Goal: Task Accomplishment & Management: Complete application form

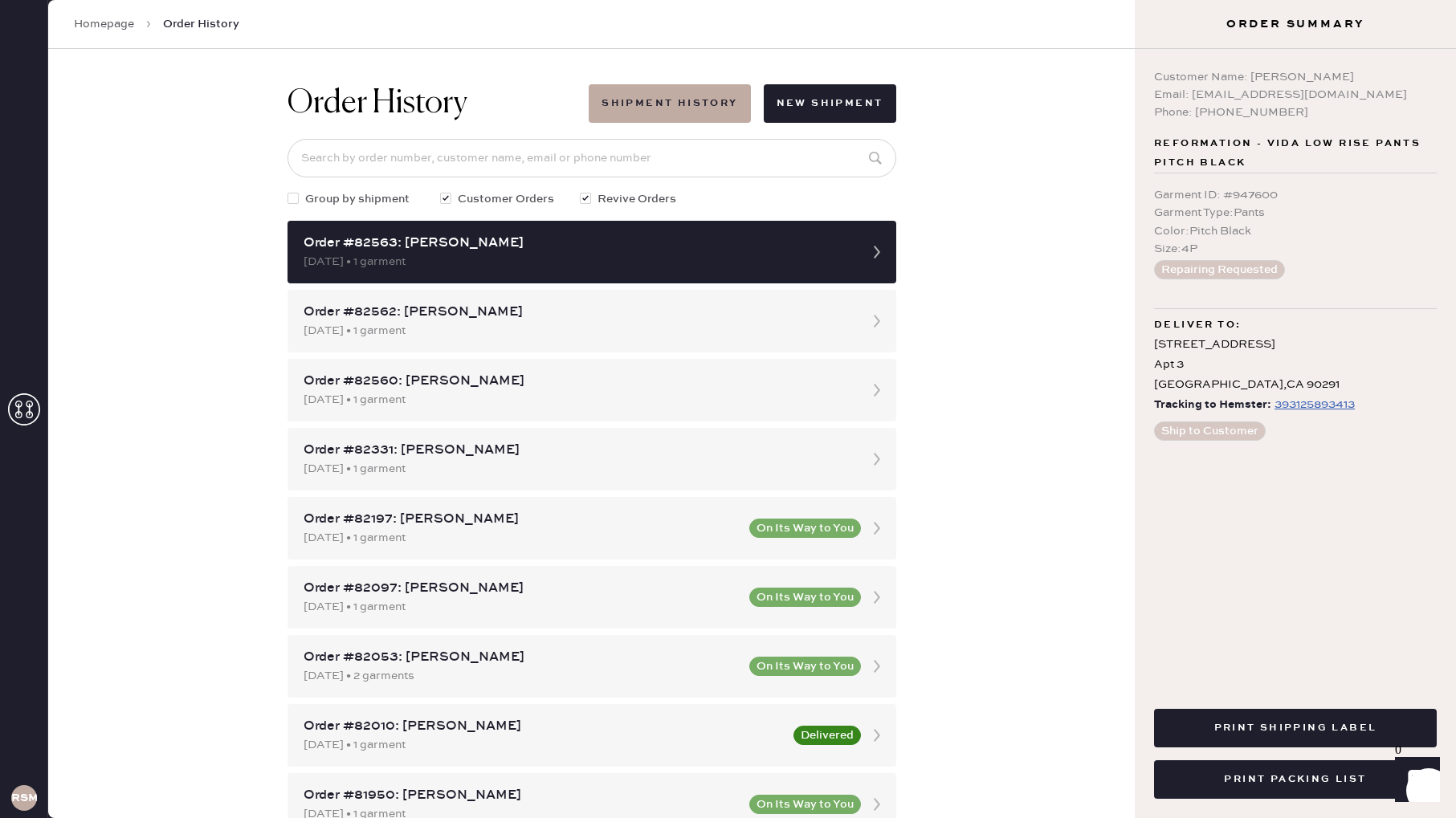
click at [129, 23] on link "Homepage" at bounding box center [103, 24] width 60 height 16
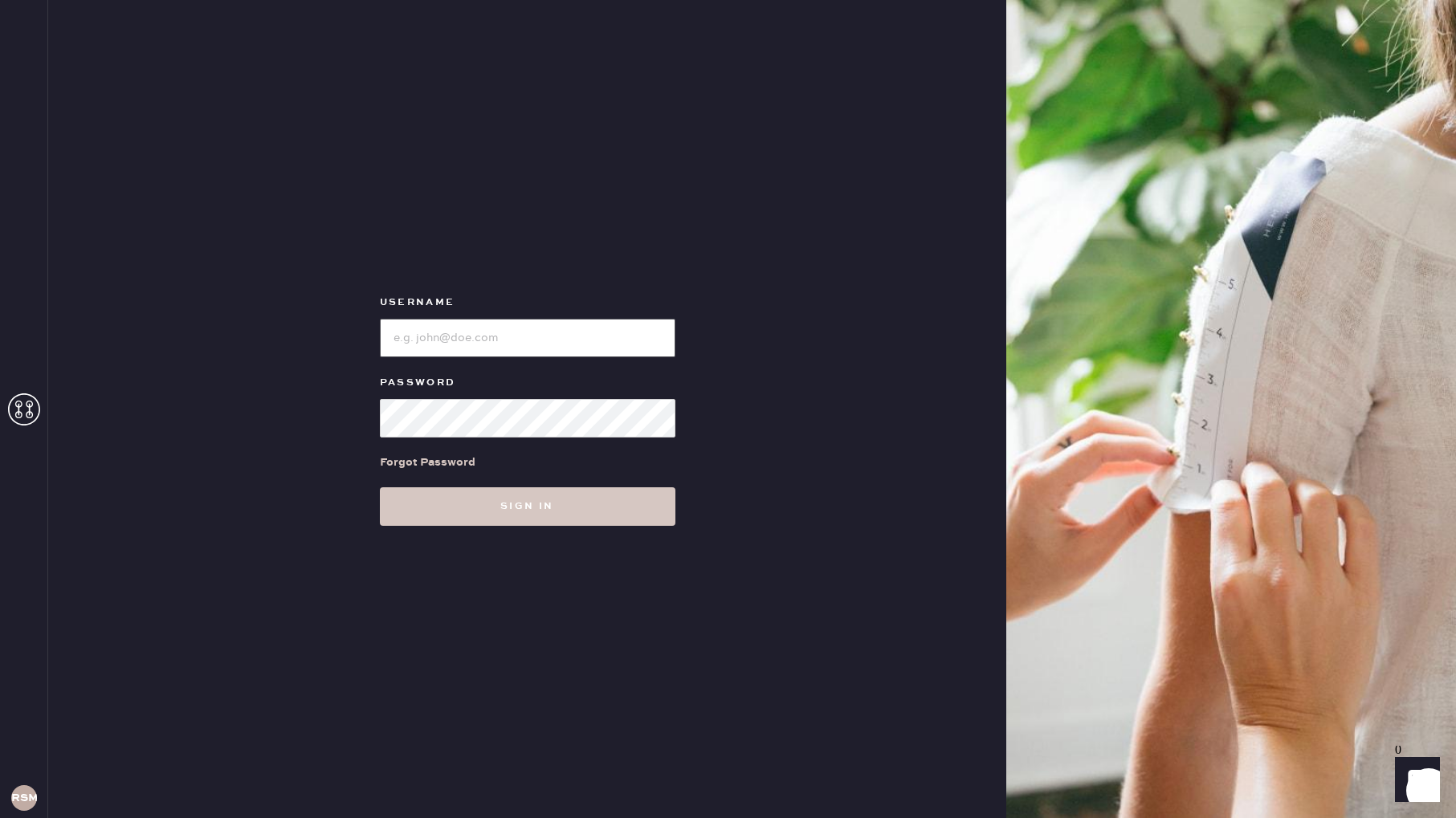
type input "reformationsantamonica"
click at [536, 508] on button "Sign in" at bounding box center [528, 507] width 296 height 39
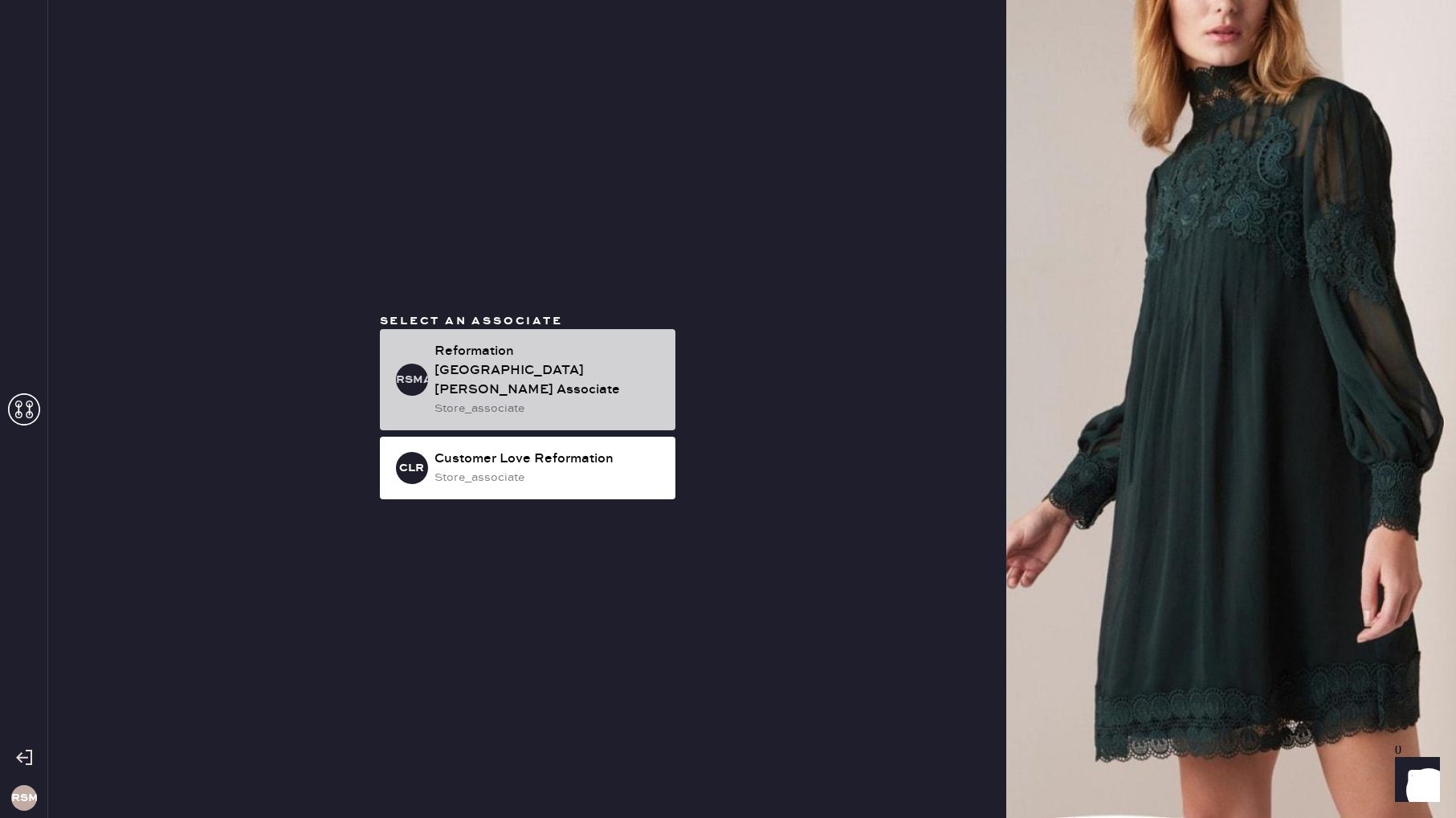
click at [581, 376] on div "Reformation [GEOGRAPHIC_DATA][PERSON_NAME] Associate" at bounding box center [548, 370] width 228 height 57
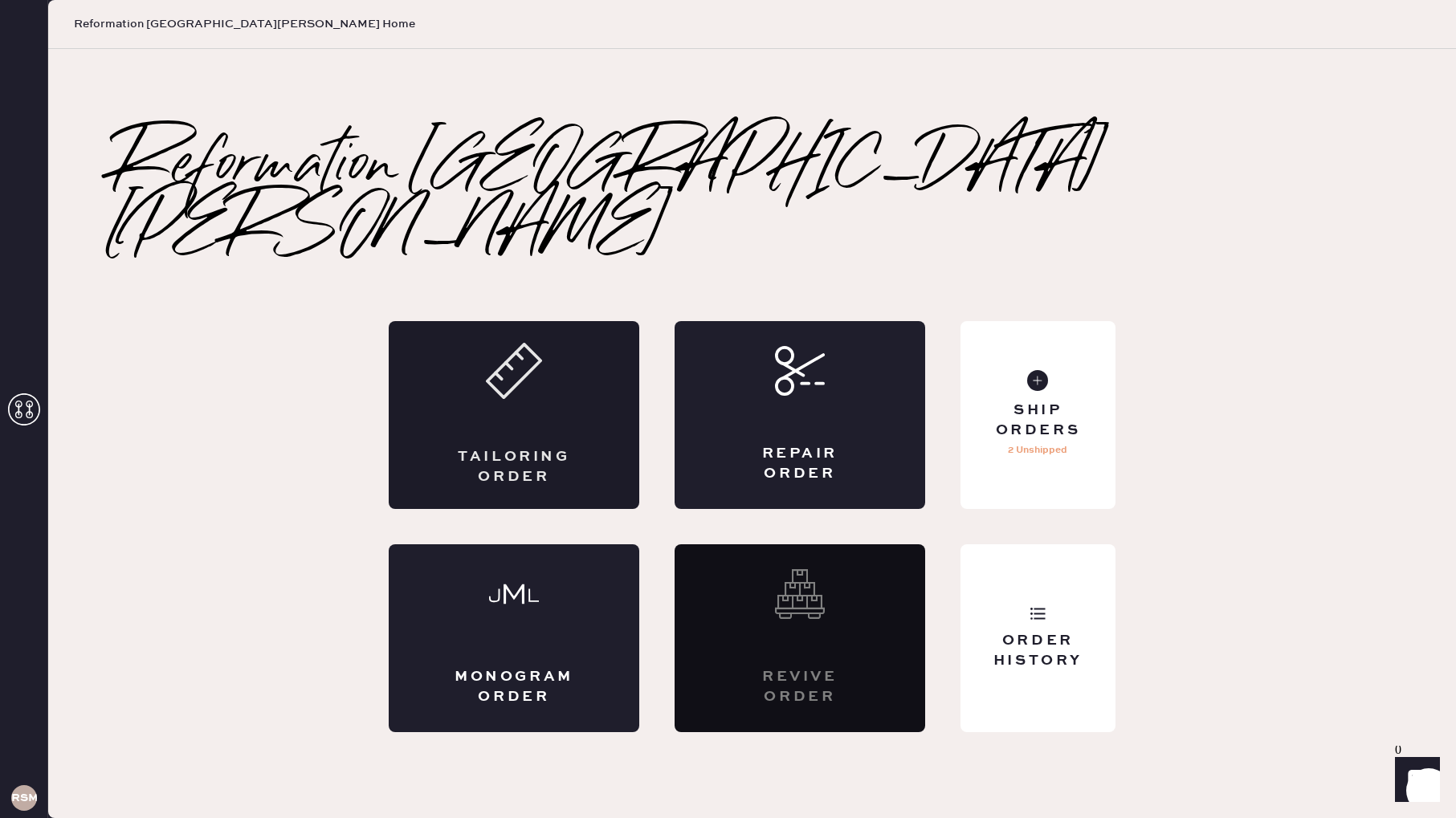
click at [536, 391] on div "Tailoring Order" at bounding box center [513, 415] width 250 height 188
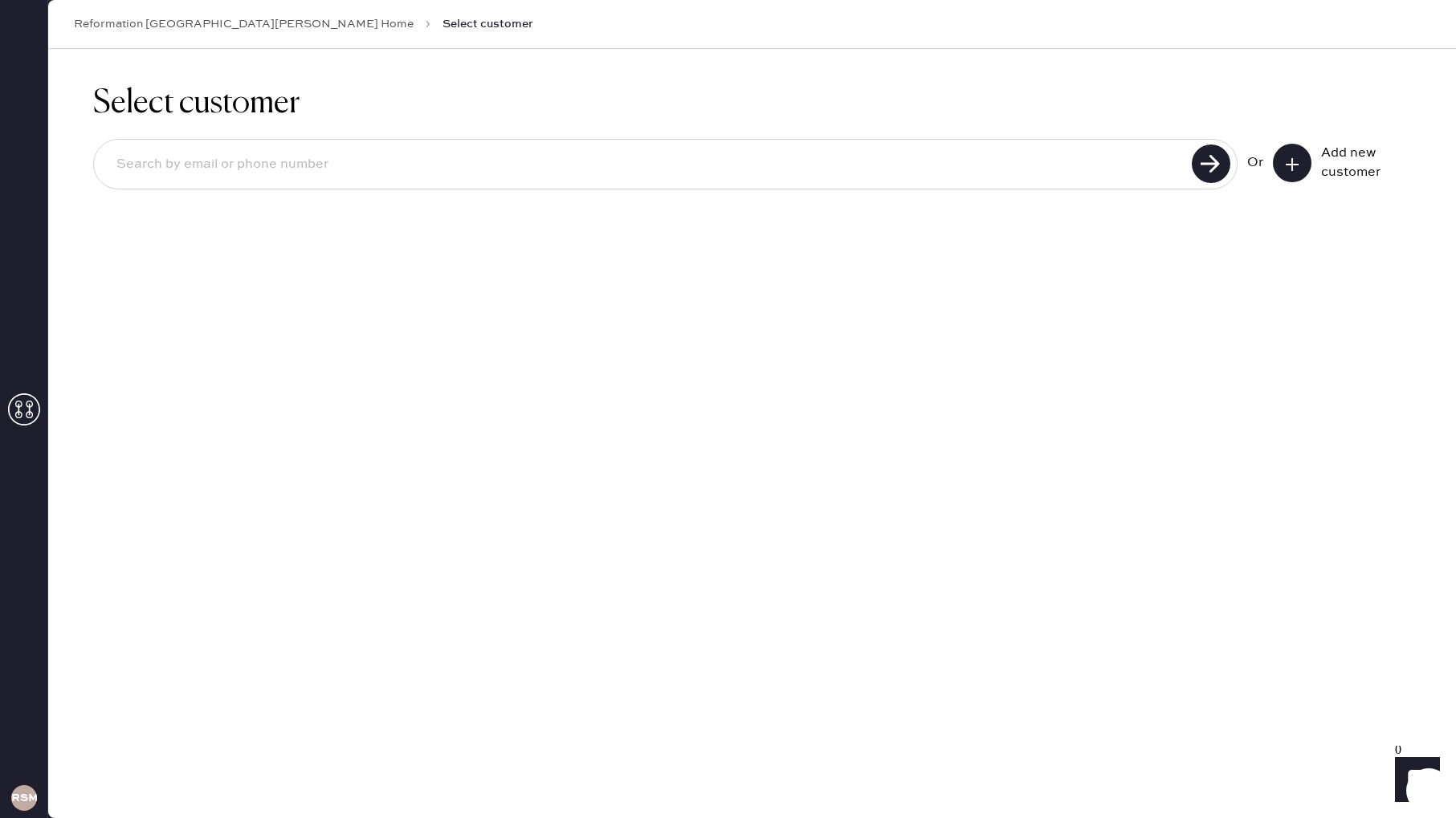
click at [730, 154] on input at bounding box center [646, 164] width 1084 height 37
type input "[EMAIL_ADDRESS][DOMAIN_NAME]"
click at [1283, 156] on button at bounding box center [1292, 162] width 39 height 39
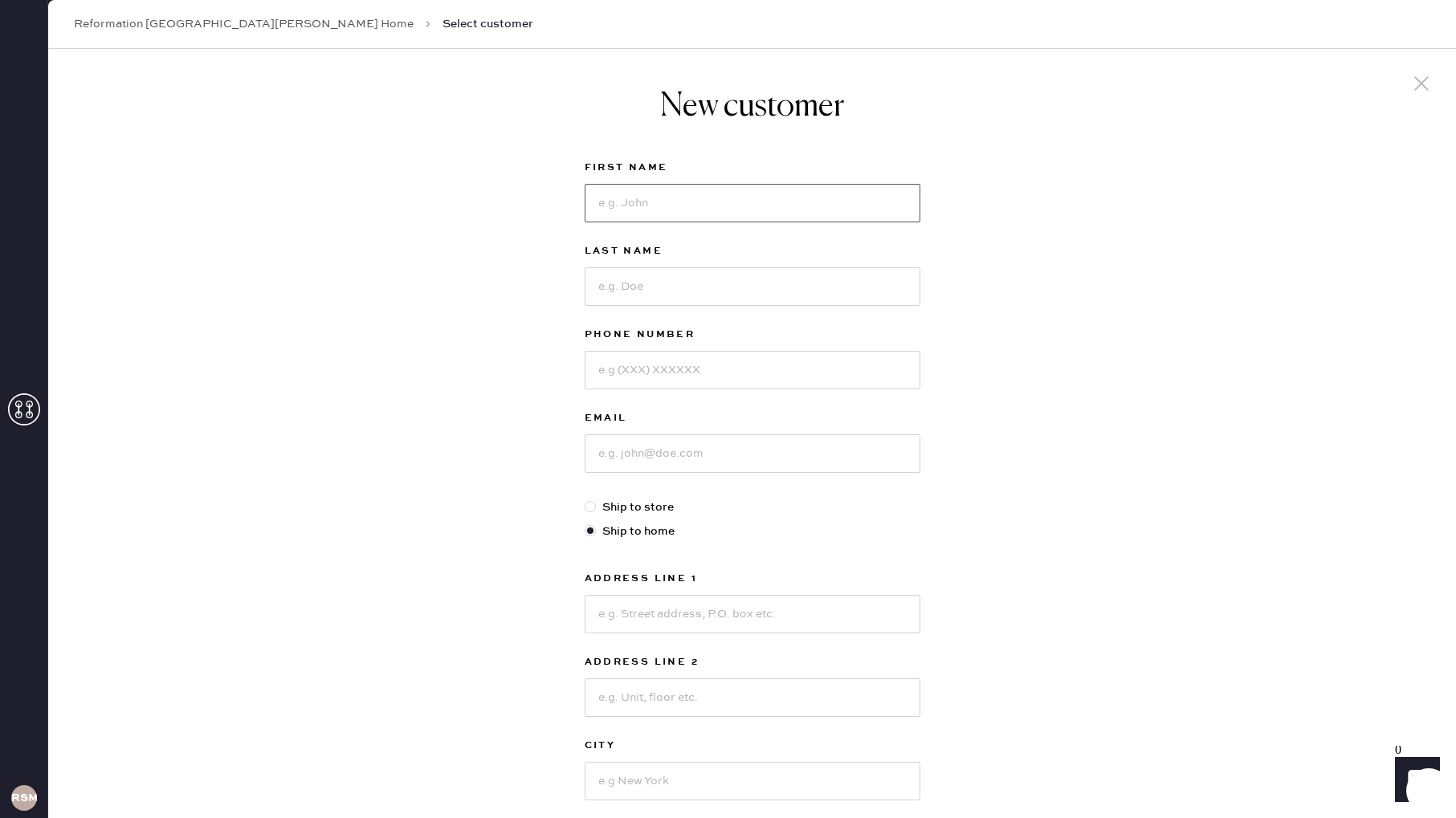
click at [685, 211] on input at bounding box center [753, 203] width 336 height 39
type input "[PERSON_NAME]"
click at [645, 279] on input at bounding box center [753, 286] width 336 height 39
type input "Gaugas"
click at [606, 366] on input at bounding box center [753, 370] width 336 height 39
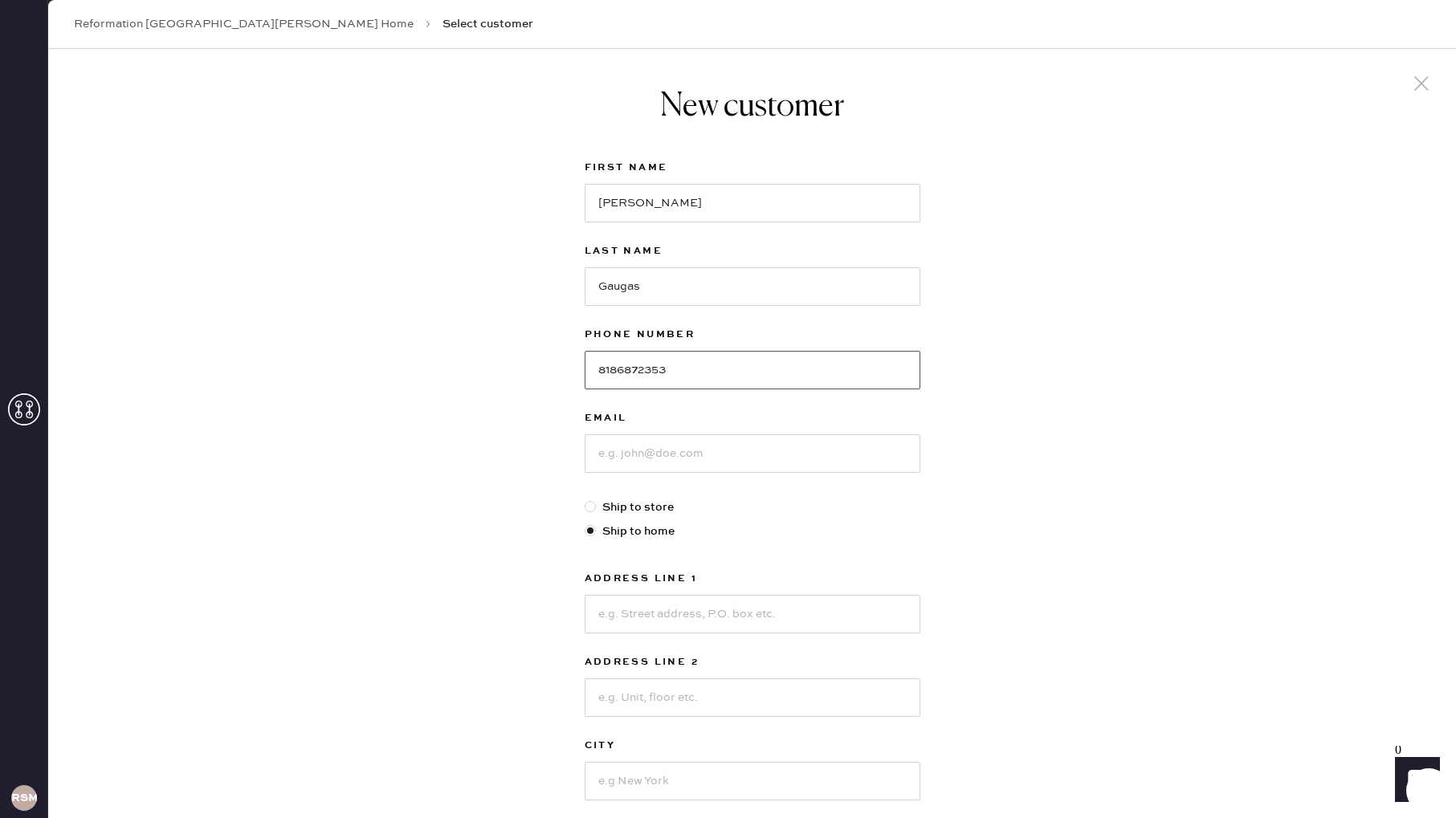
type input "8186872353"
click at [645, 450] on input at bounding box center [753, 453] width 336 height 39
type input "[EMAIL_ADDRESS][DOMAIN_NAME]"
click at [673, 604] on input at bounding box center [753, 614] width 336 height 39
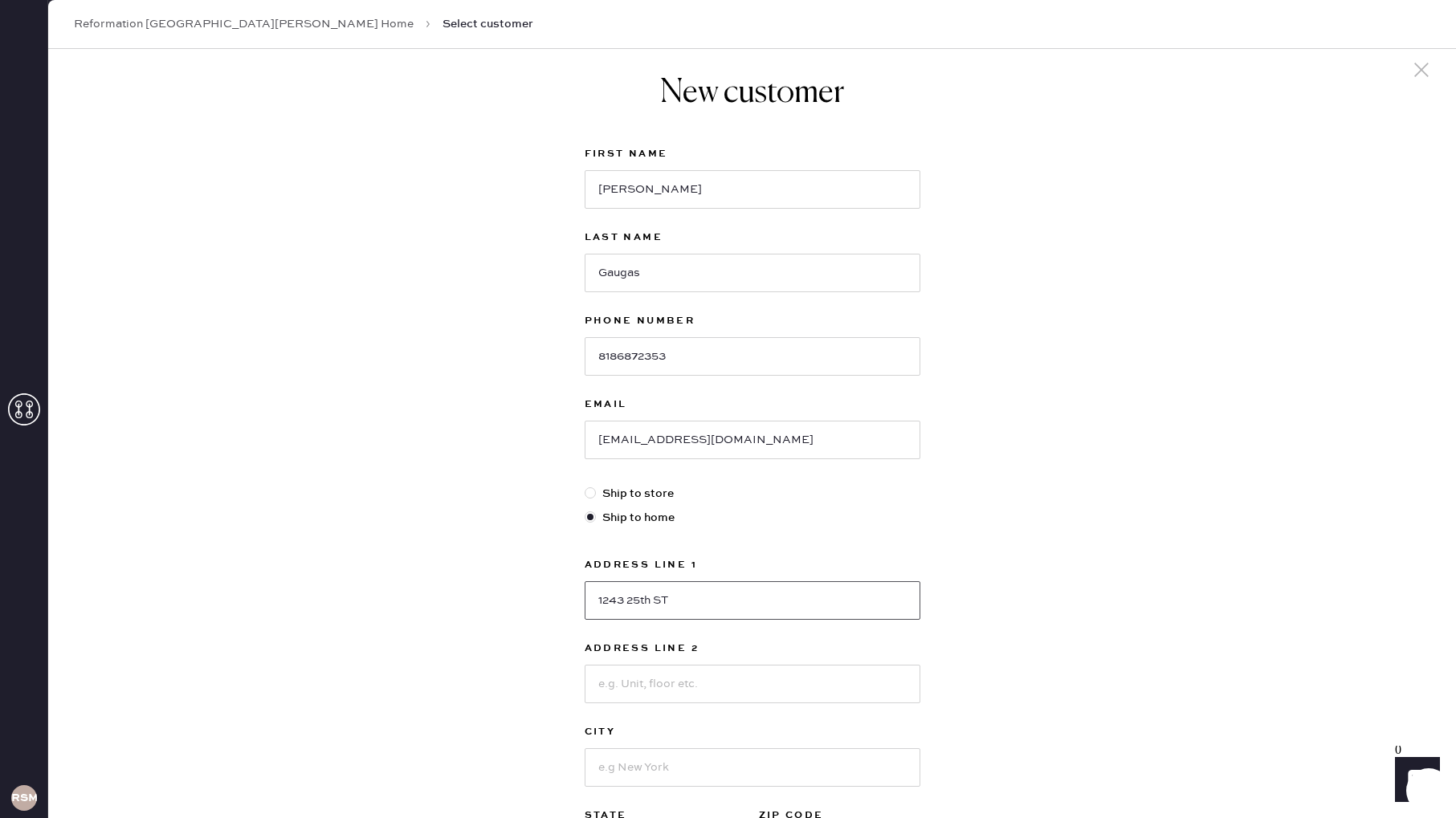
scroll to position [4, 0]
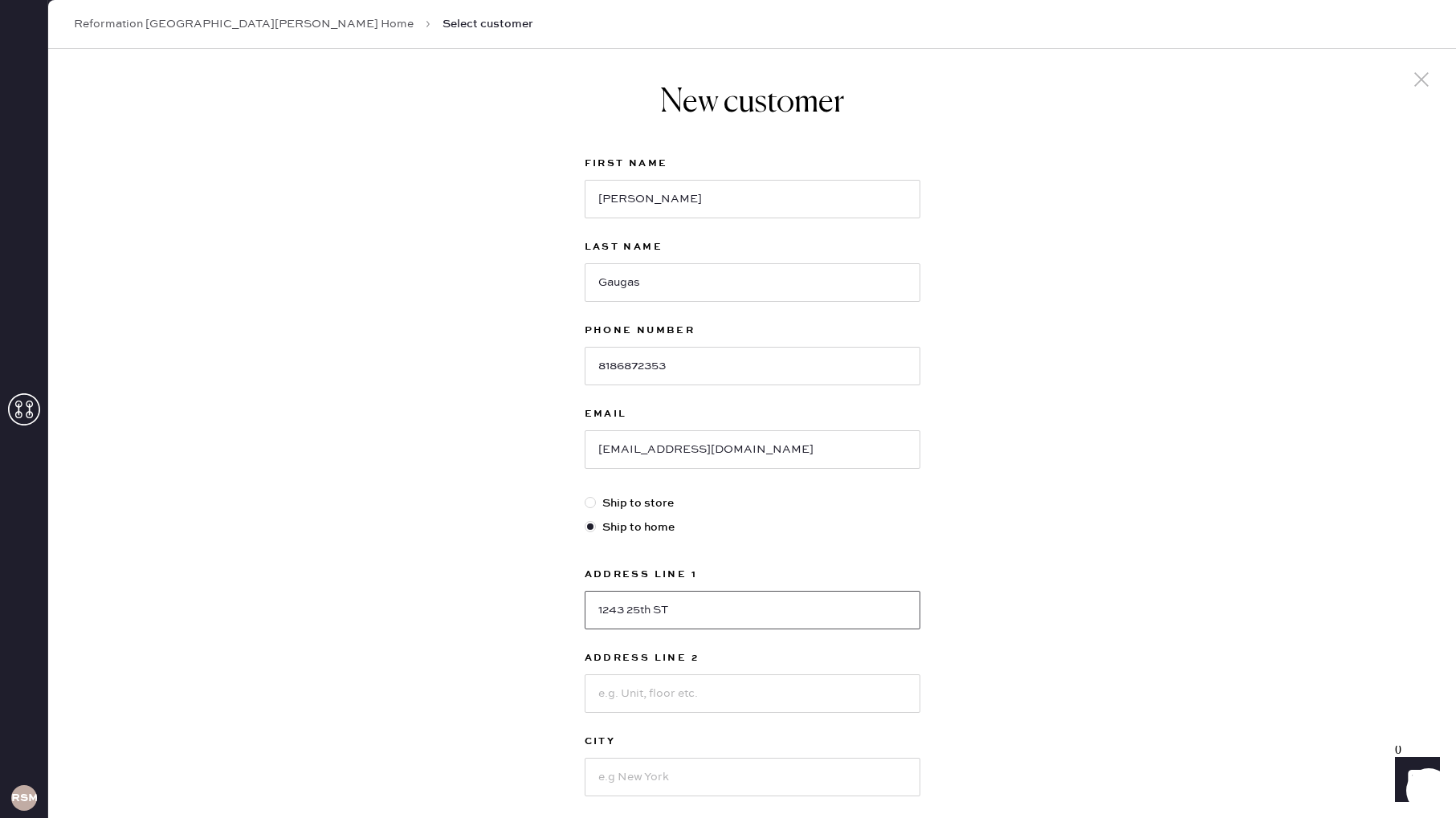
type input "1243 25th ST"
click at [653, 685] on input at bounding box center [753, 693] width 336 height 39
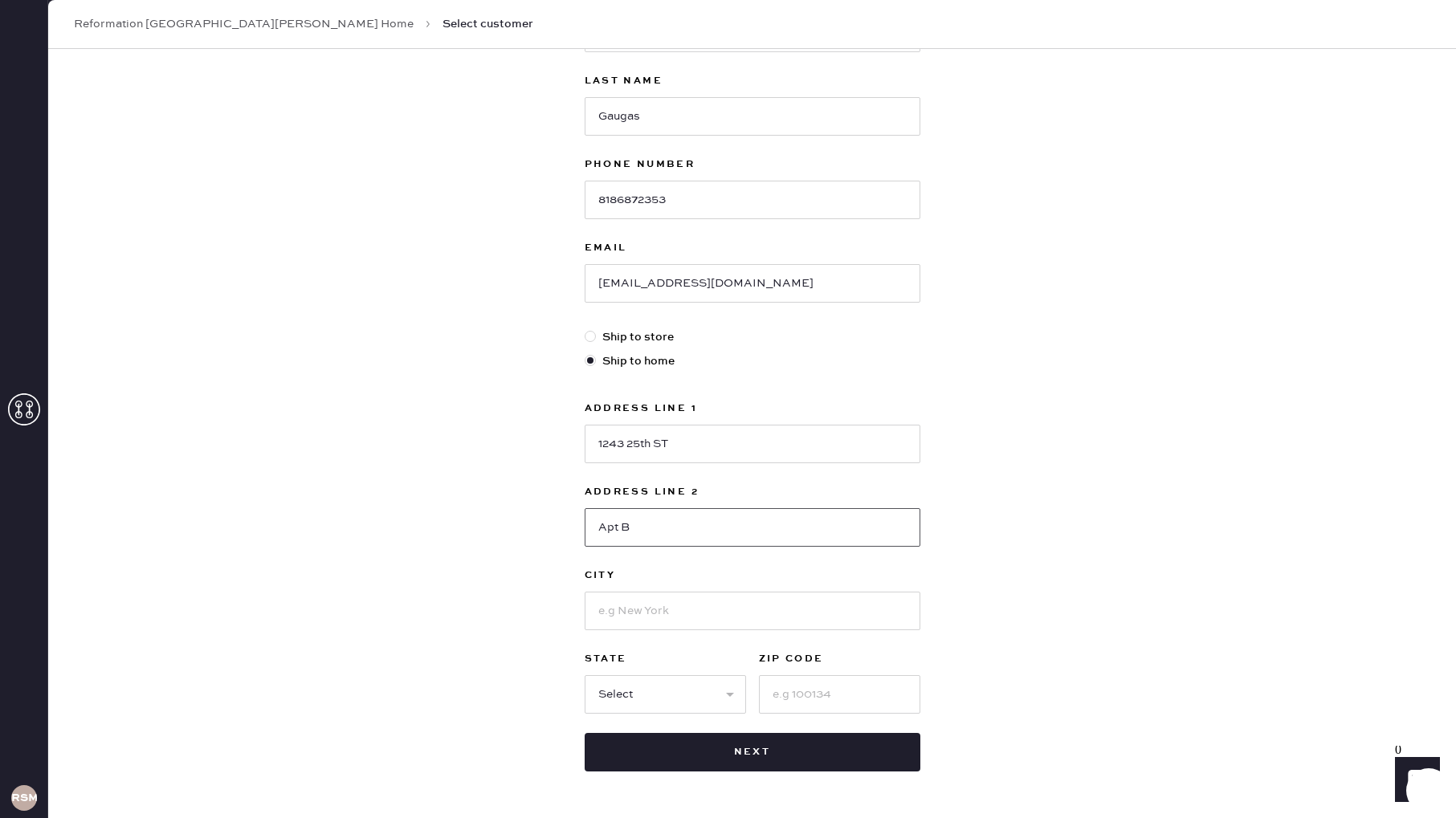
scroll to position [178, 0]
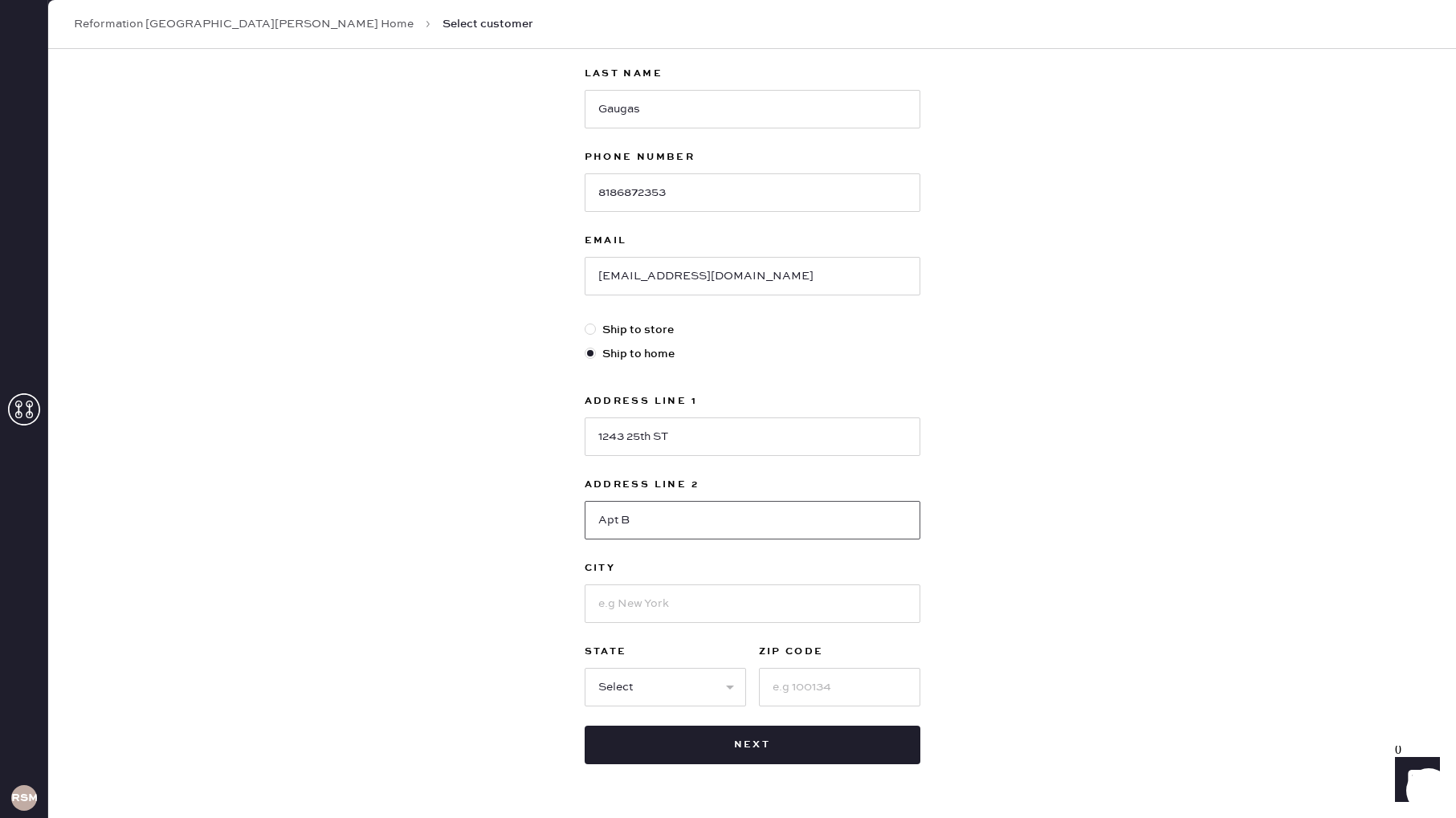
type input "Apt B"
click at [659, 605] on input at bounding box center [753, 604] width 336 height 39
type input "[GEOGRAPHIC_DATA][PERSON_NAME]"
click at [684, 679] on select "Select AK AL AR AZ CA CO CT [GEOGRAPHIC_DATA] DE FL [GEOGRAPHIC_DATA] HI [GEOGR…" at bounding box center [666, 686] width 161 height 39
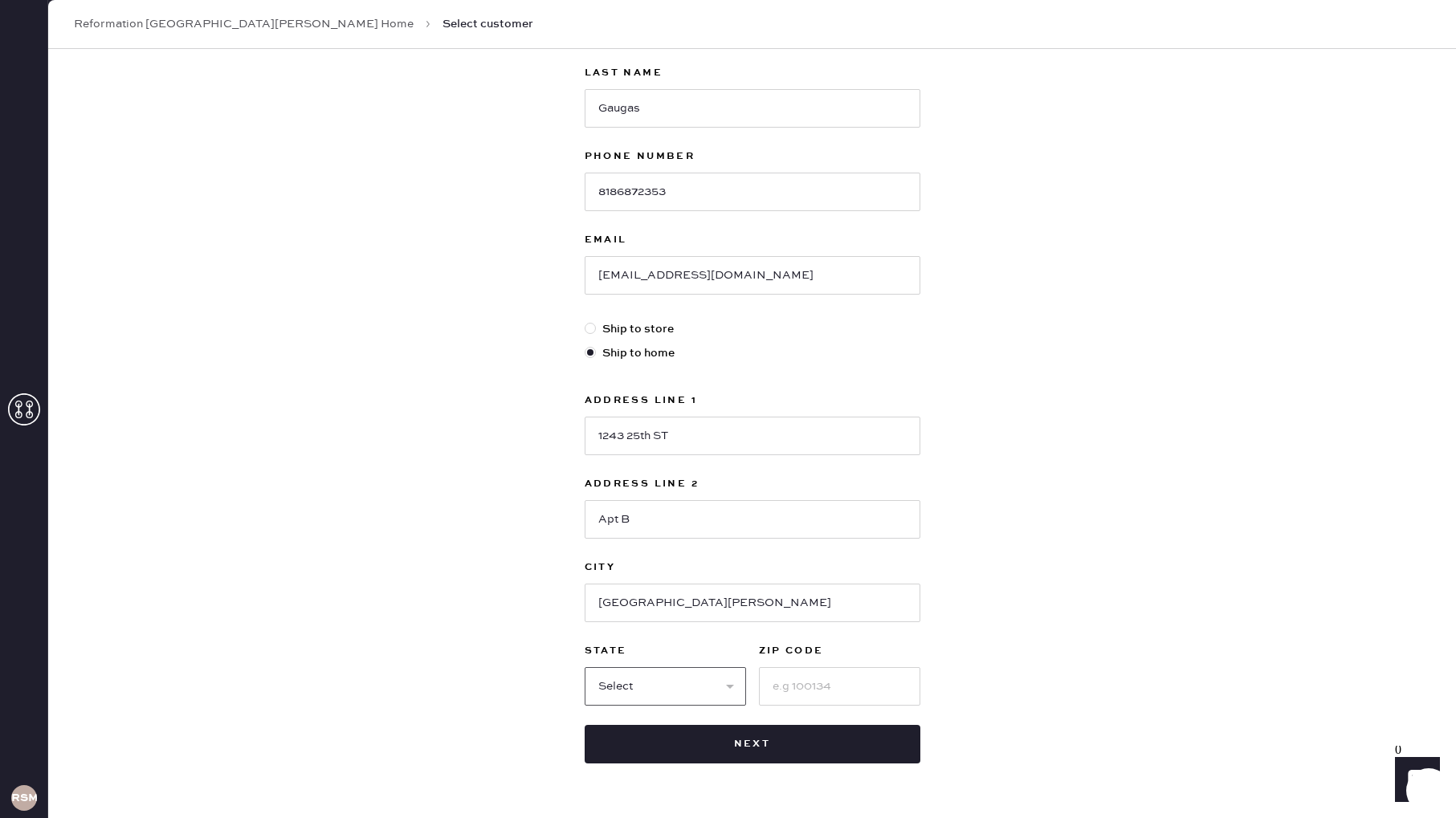
select select "CA"
click at [585, 667] on select "Select AK AL AR AZ CA CO CT [GEOGRAPHIC_DATA] DE FL [GEOGRAPHIC_DATA] HI [GEOGR…" at bounding box center [666, 686] width 161 height 39
click at [839, 691] on input at bounding box center [840, 686] width 161 height 39
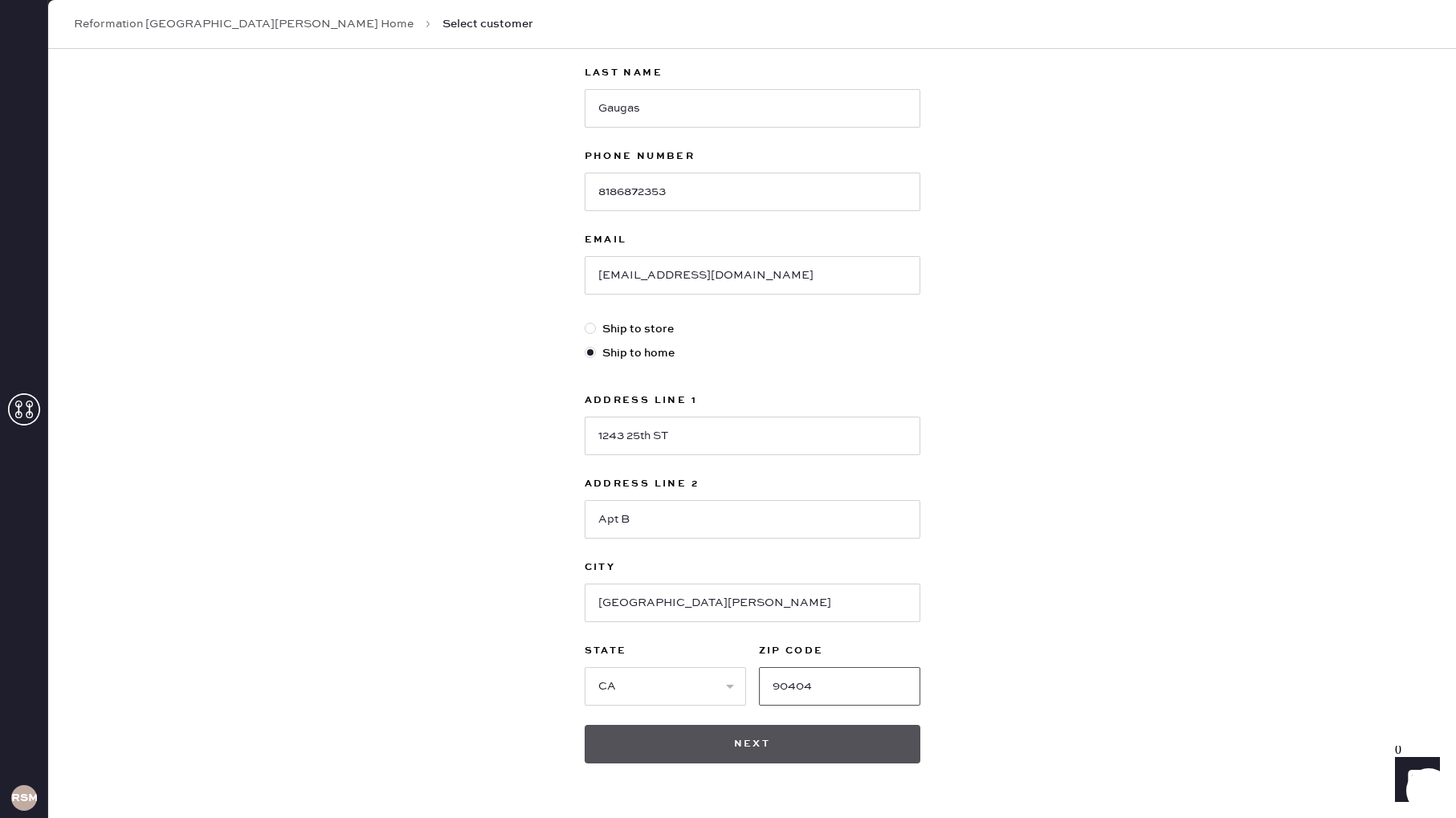
type input "90404"
click at [735, 744] on button "Next" at bounding box center [753, 744] width 336 height 39
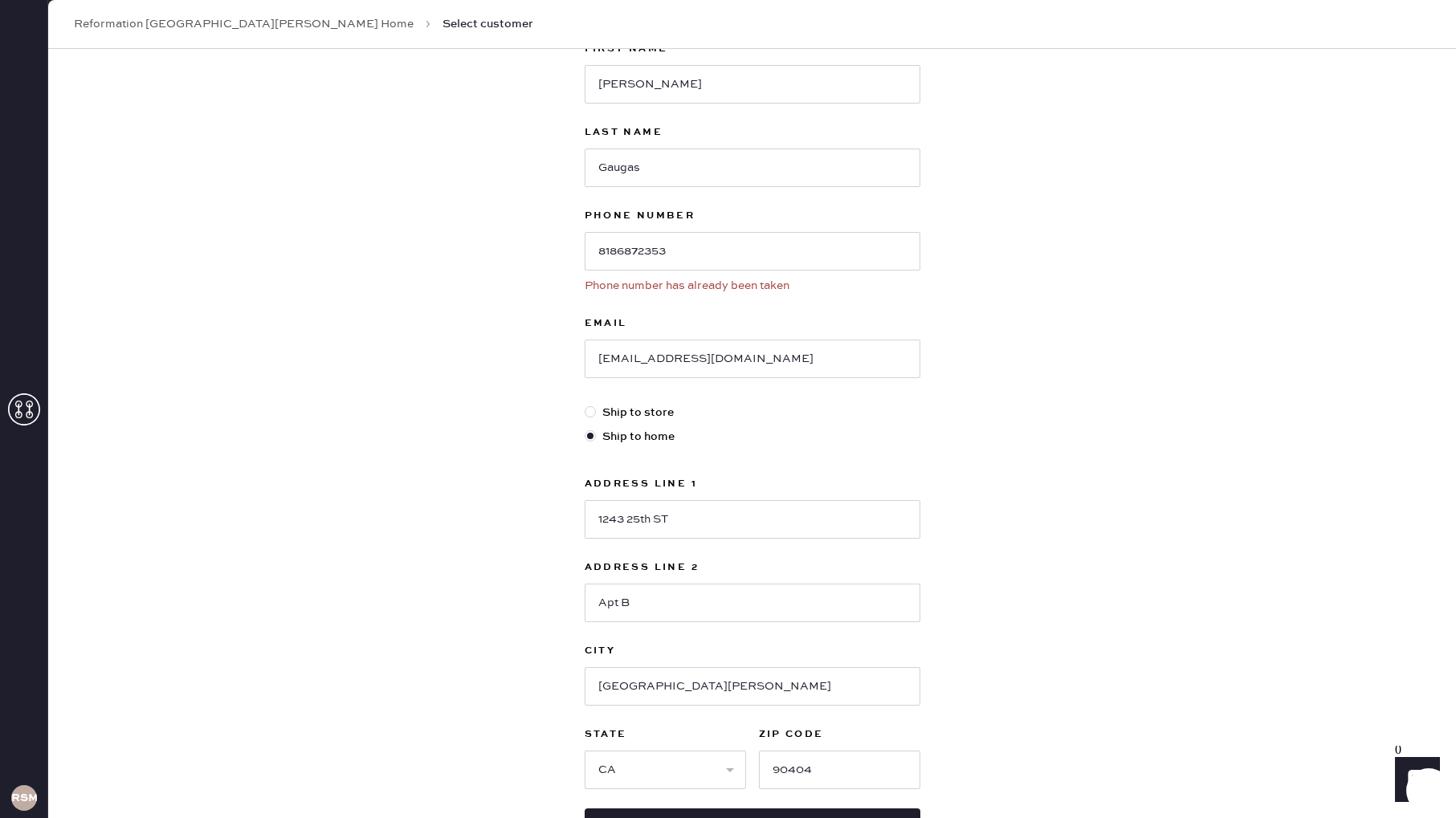
scroll to position [0, 0]
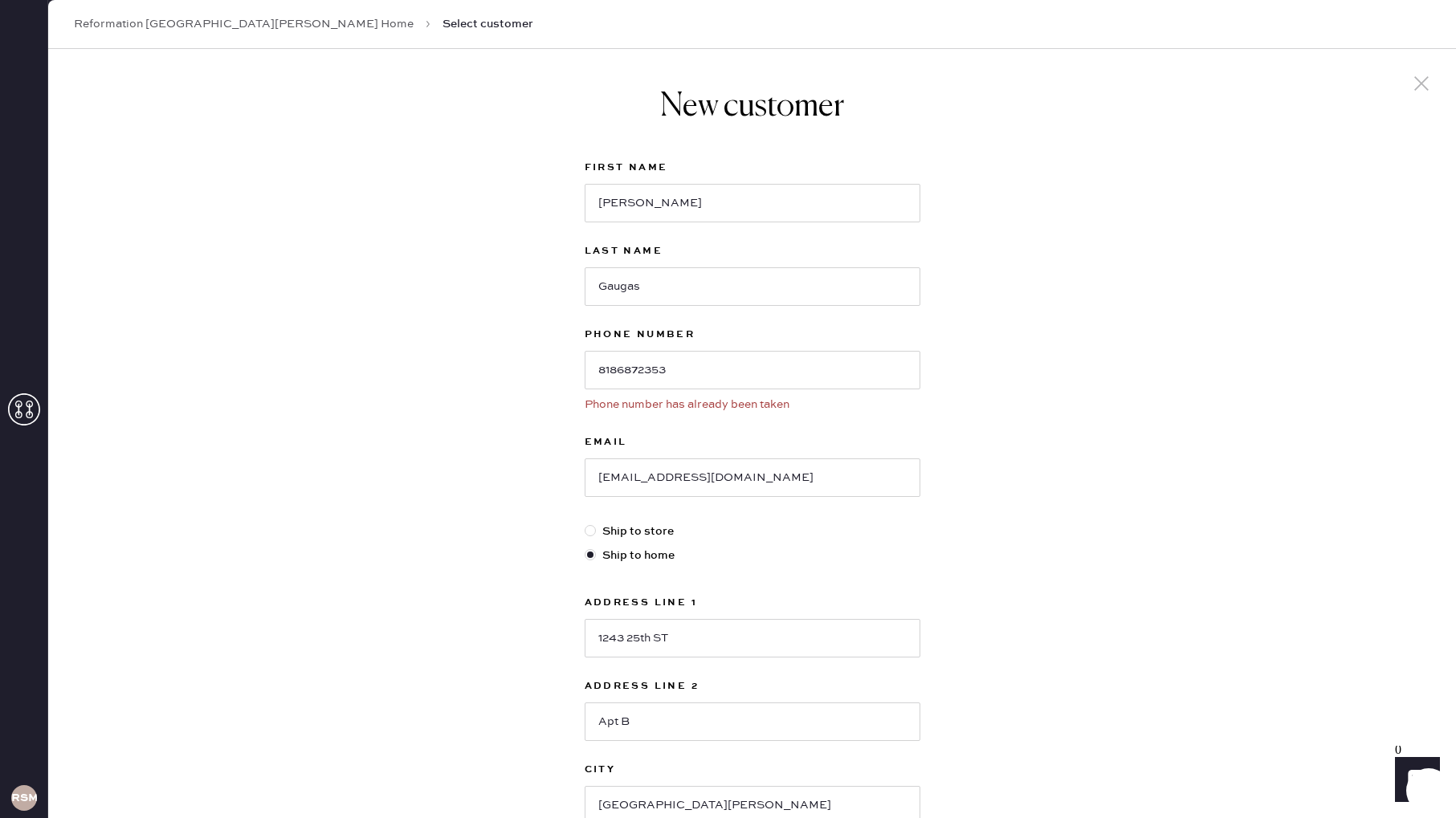
click at [1423, 79] on icon at bounding box center [1421, 83] width 24 height 24
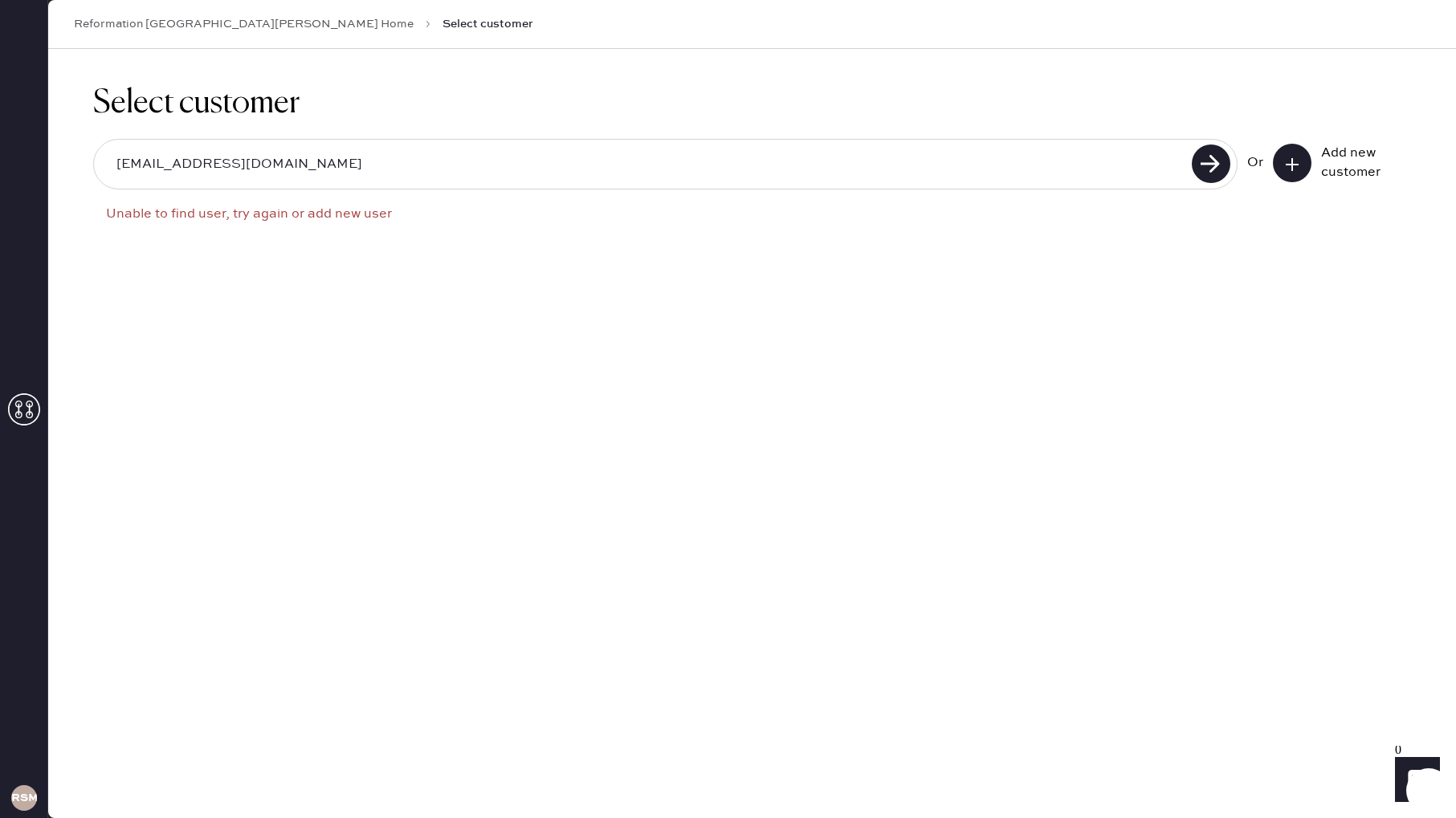
drag, startPoint x: 231, startPoint y: 161, endPoint x: 128, endPoint y: 153, distance: 103.3
click at [128, 153] on input "[EMAIL_ADDRESS][DOMAIN_NAME]" at bounding box center [646, 164] width 1084 height 37
type input "8186872353"
click at [1214, 153] on use at bounding box center [1211, 163] width 39 height 39
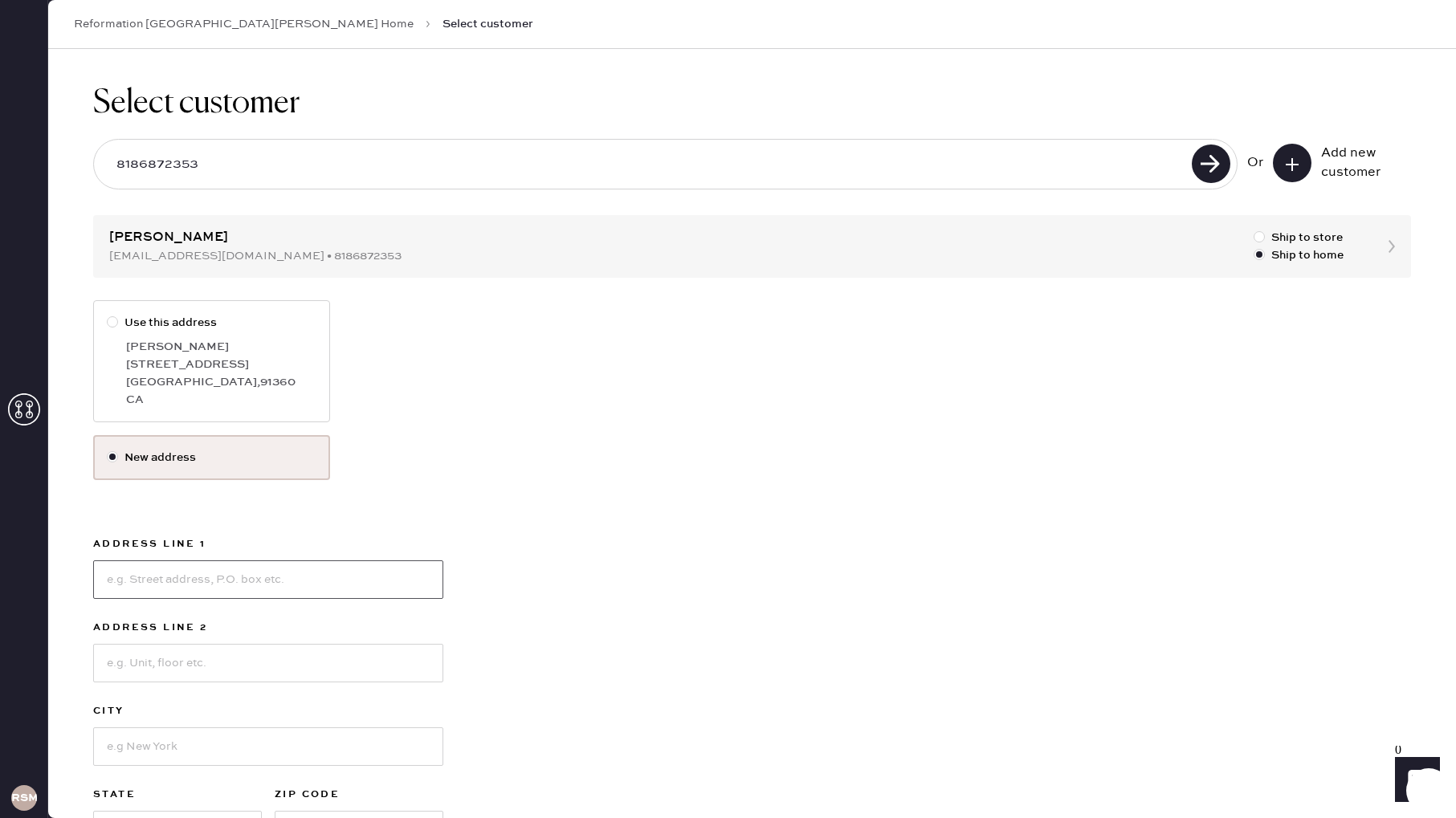
click at [189, 580] on input at bounding box center [268, 579] width 350 height 39
type input "1243 25th ST"
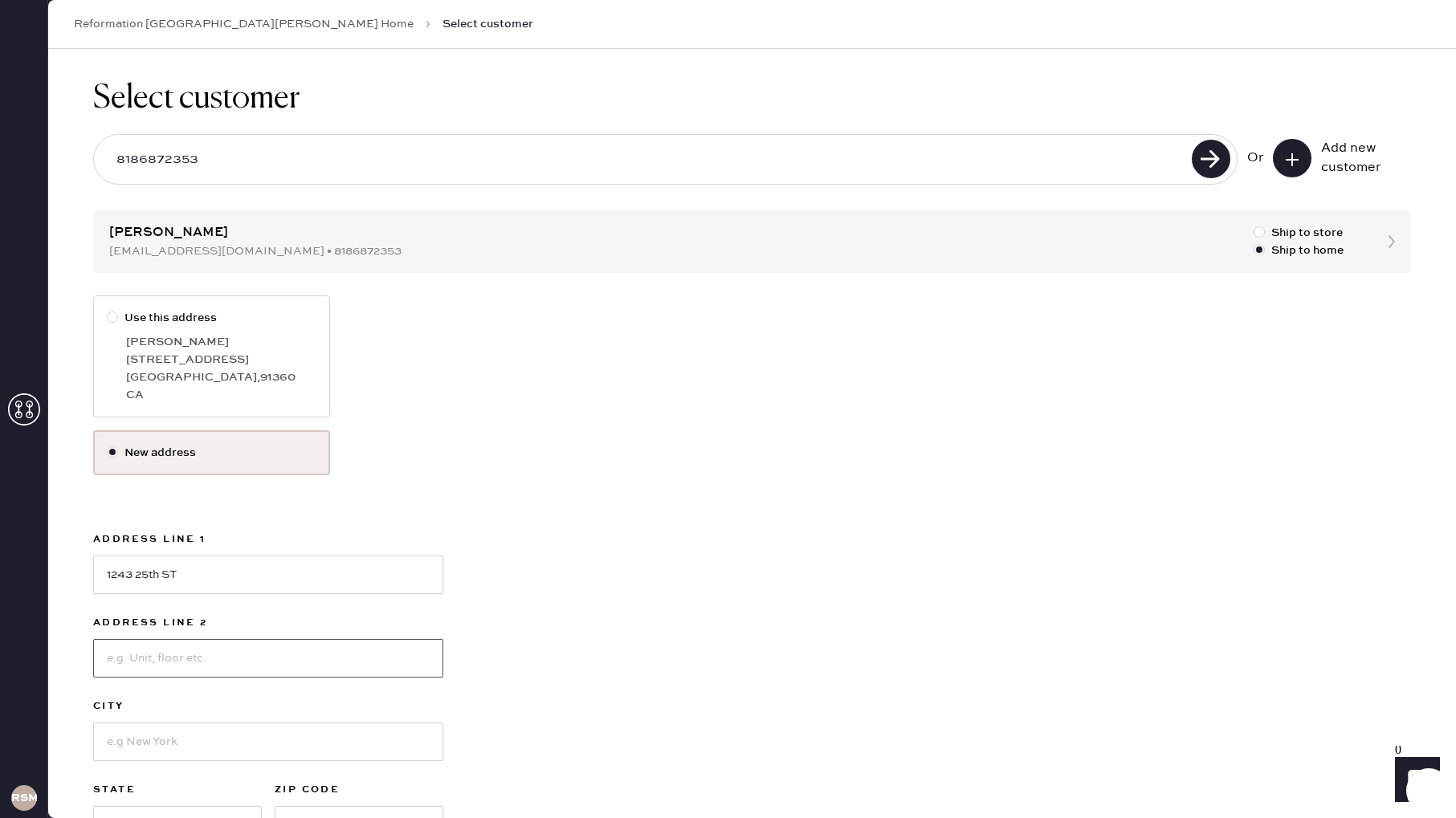
click at [191, 657] on input at bounding box center [268, 658] width 350 height 39
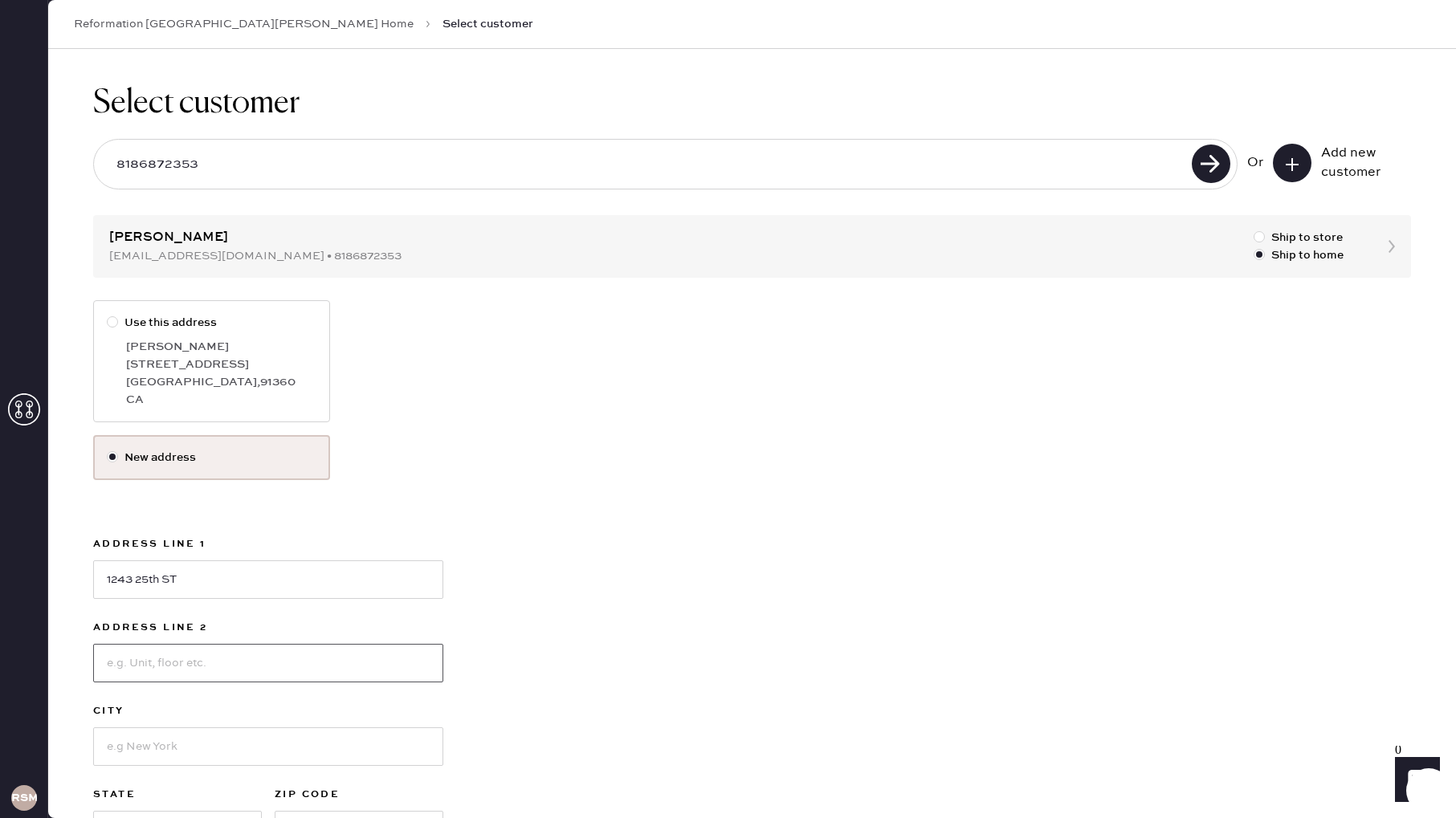
type input "Apt B"
click at [153, 746] on input at bounding box center [268, 746] width 350 height 39
type input "[GEOGRAPHIC_DATA][PERSON_NAME]"
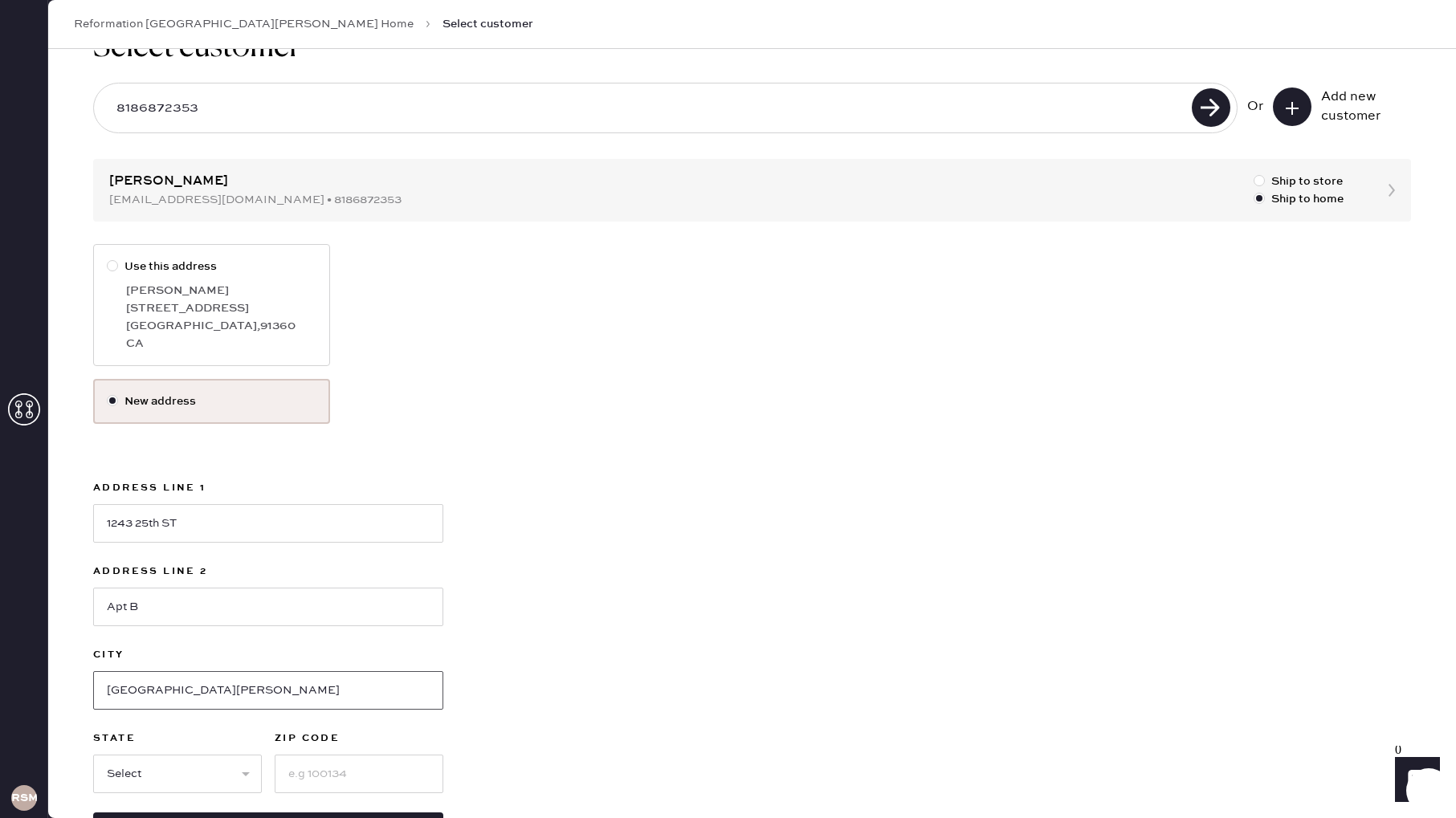
scroll to position [125, 0]
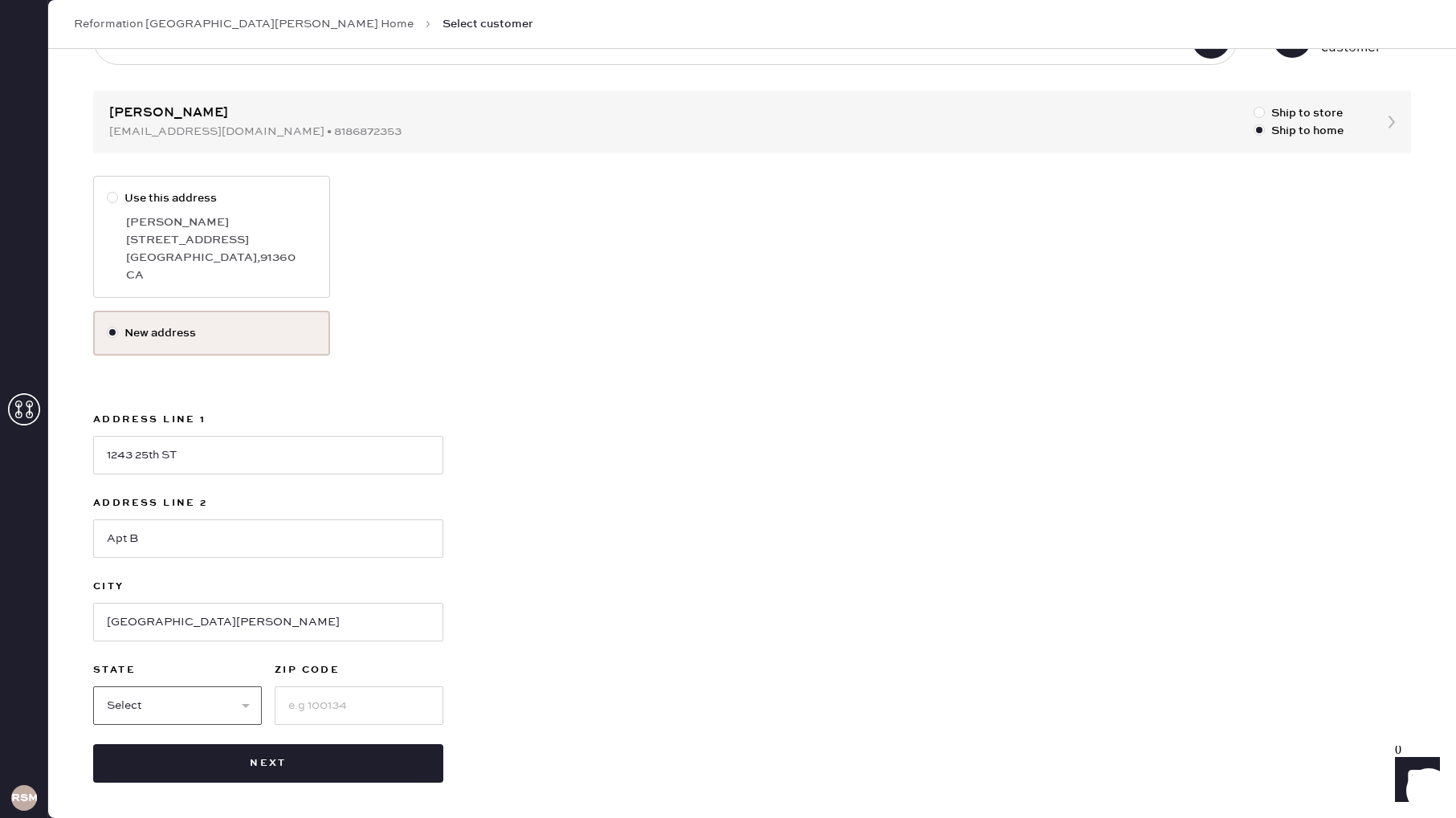
click at [238, 706] on select "Select AK AL AR AZ CA CO CT [GEOGRAPHIC_DATA] DE FL [GEOGRAPHIC_DATA] HI [GEOGR…" at bounding box center [178, 706] width 169 height 39
select select "CA"
click at [93, 687] on select "Select AK AL AR AZ CA CO CT [GEOGRAPHIC_DATA] DE FL [GEOGRAPHIC_DATA] HI [GEOGR…" at bounding box center [178, 706] width 169 height 39
click at [365, 696] on input at bounding box center [359, 706] width 169 height 39
type input "90404"
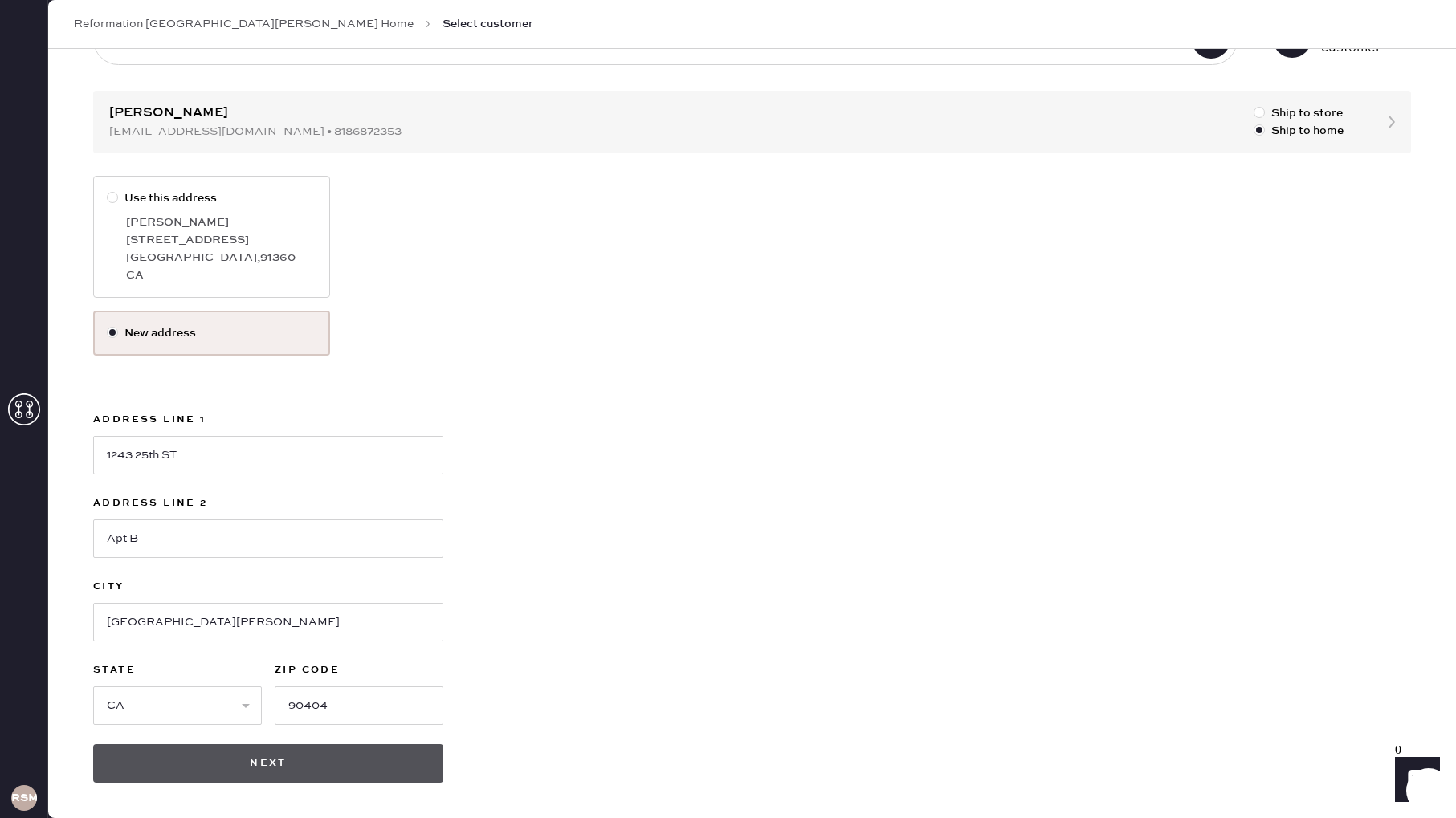
click at [248, 762] on button "Next" at bounding box center [268, 763] width 350 height 39
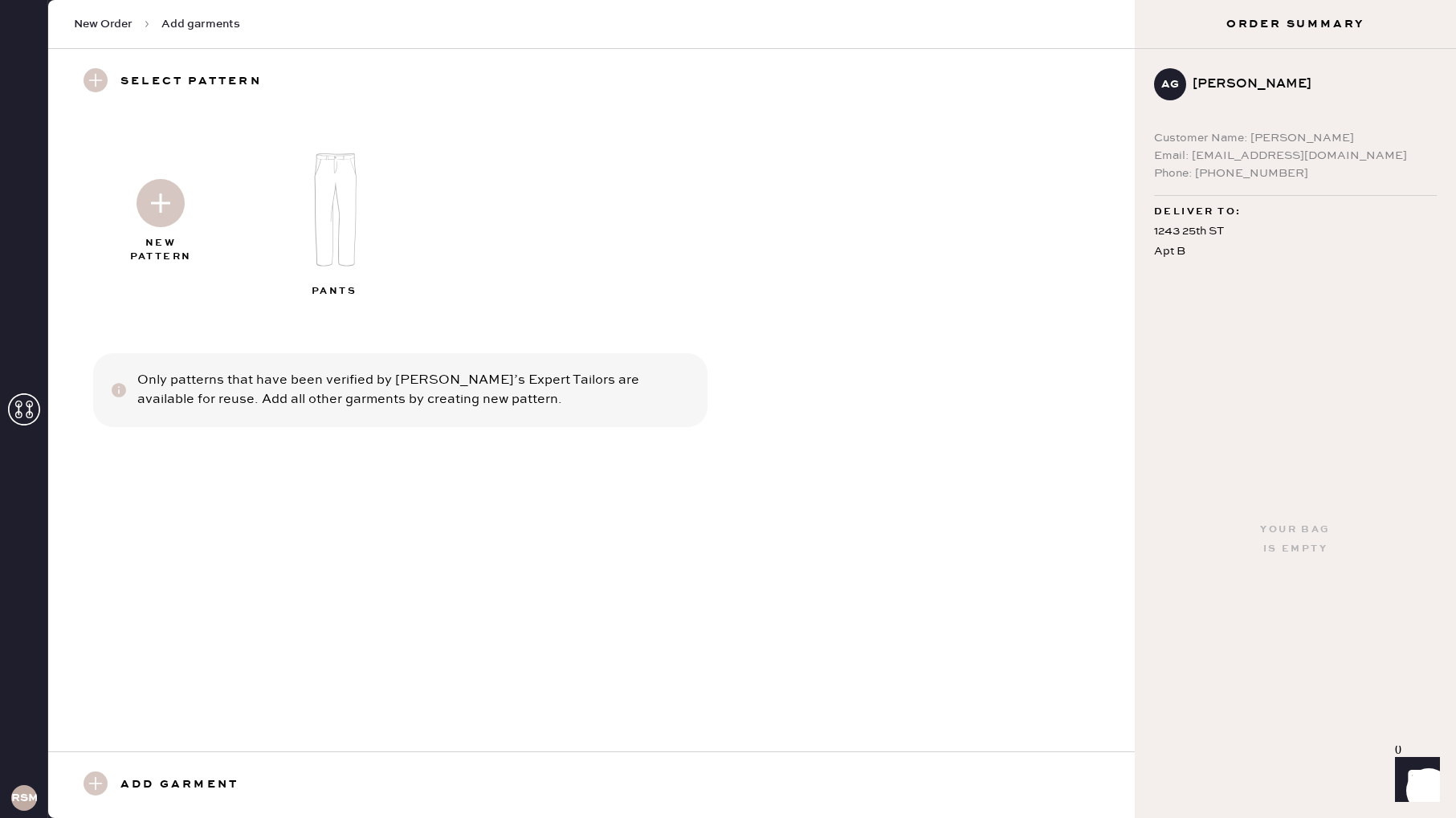
click at [332, 225] on img at bounding box center [336, 210] width 173 height 139
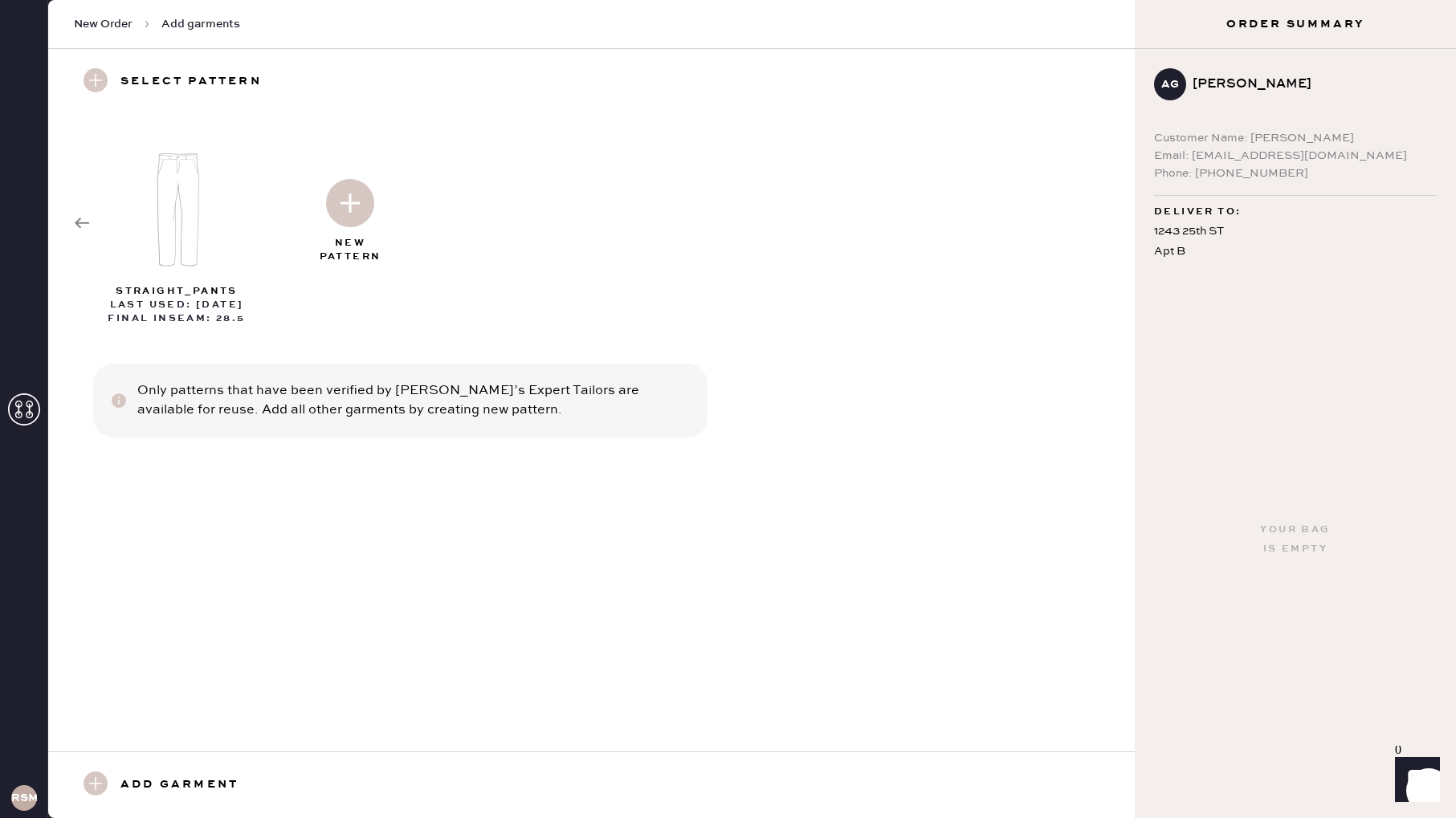
click at [80, 220] on icon at bounding box center [82, 223] width 16 height 16
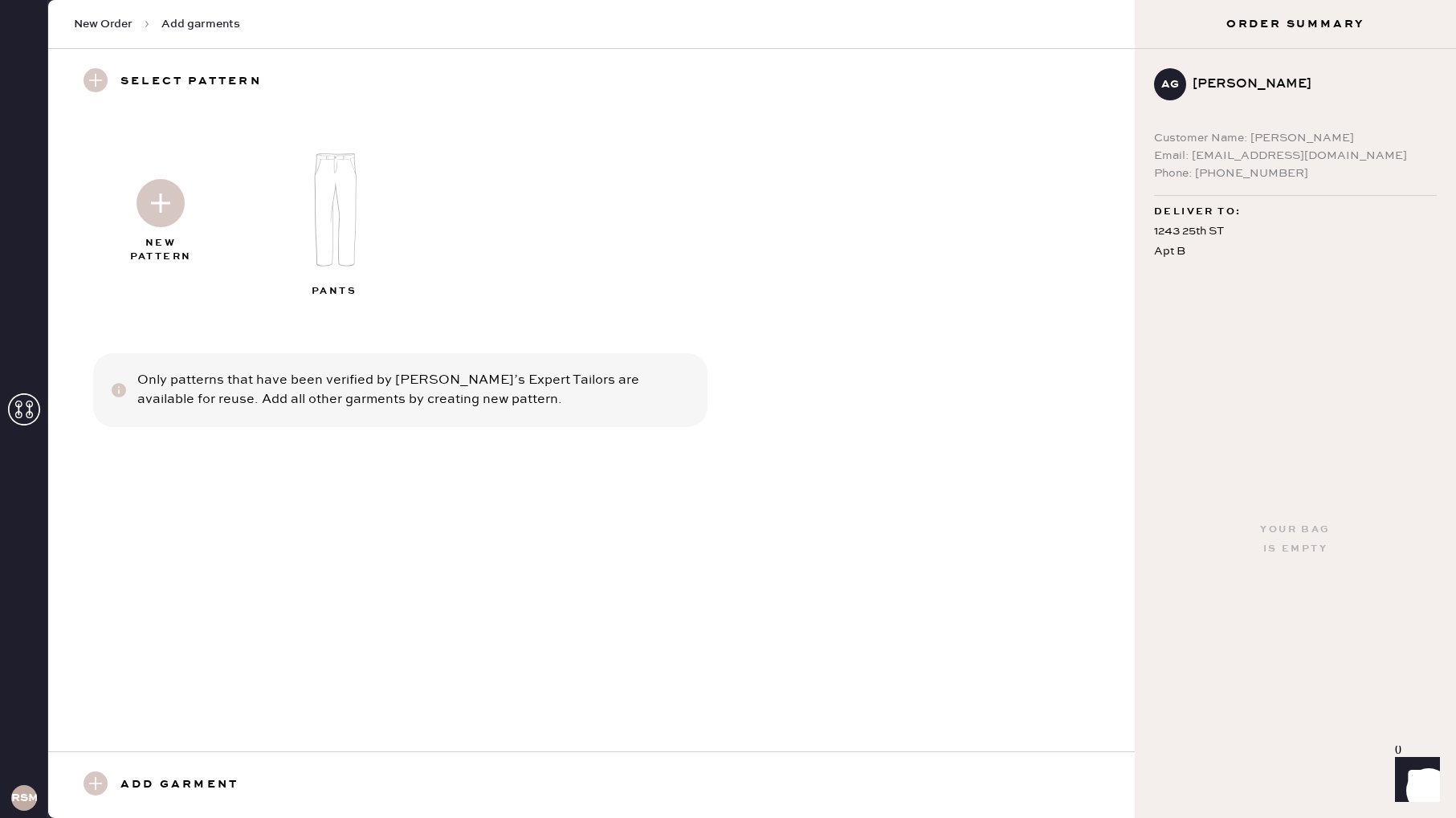
click at [103, 779] on use at bounding box center [95, 783] width 24 height 24
click at [94, 783] on use at bounding box center [95, 783] width 24 height 24
click at [163, 197] on img at bounding box center [161, 204] width 48 height 48
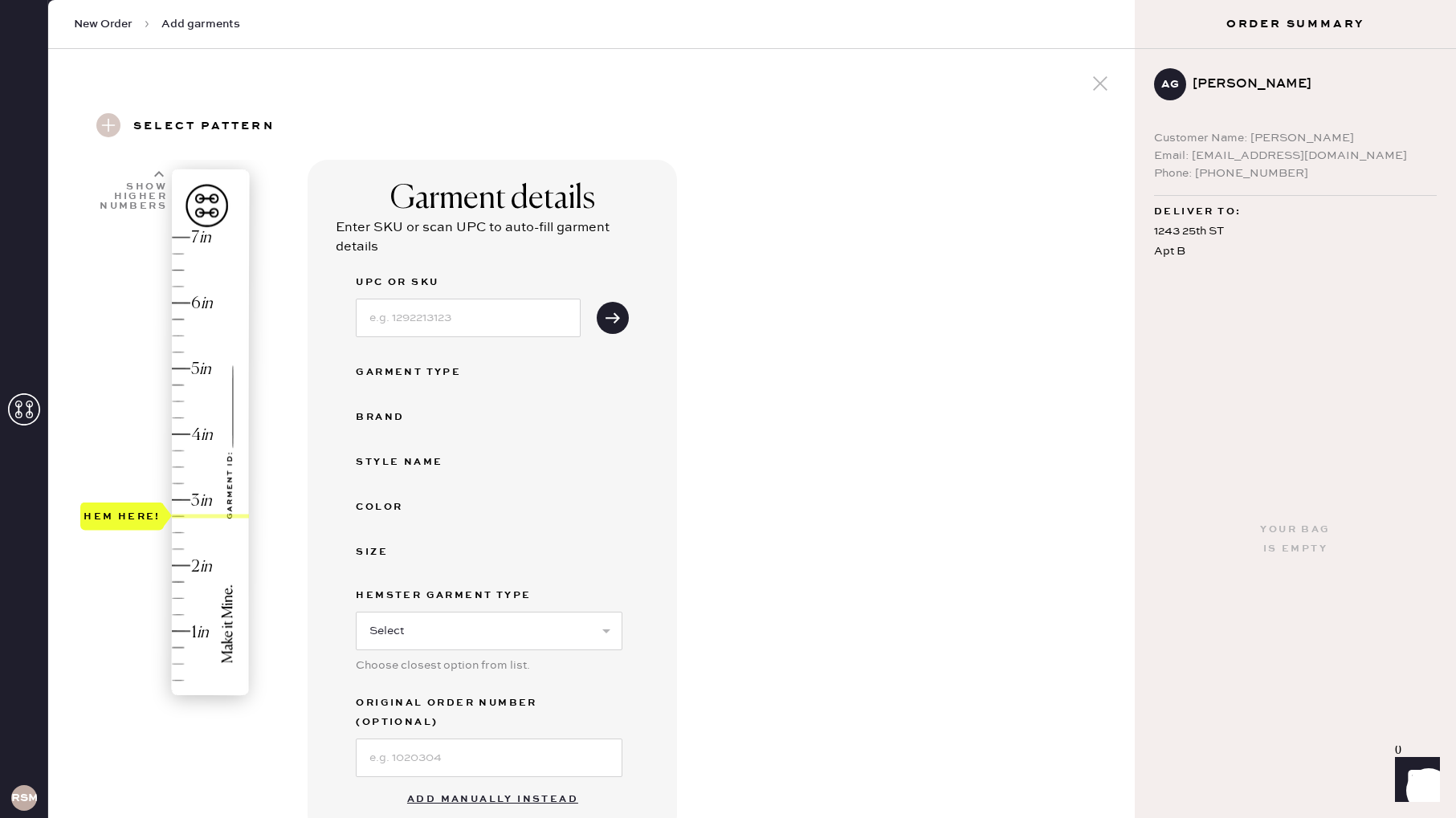
click at [181, 518] on div "Hem here!" at bounding box center [166, 467] width 171 height 474
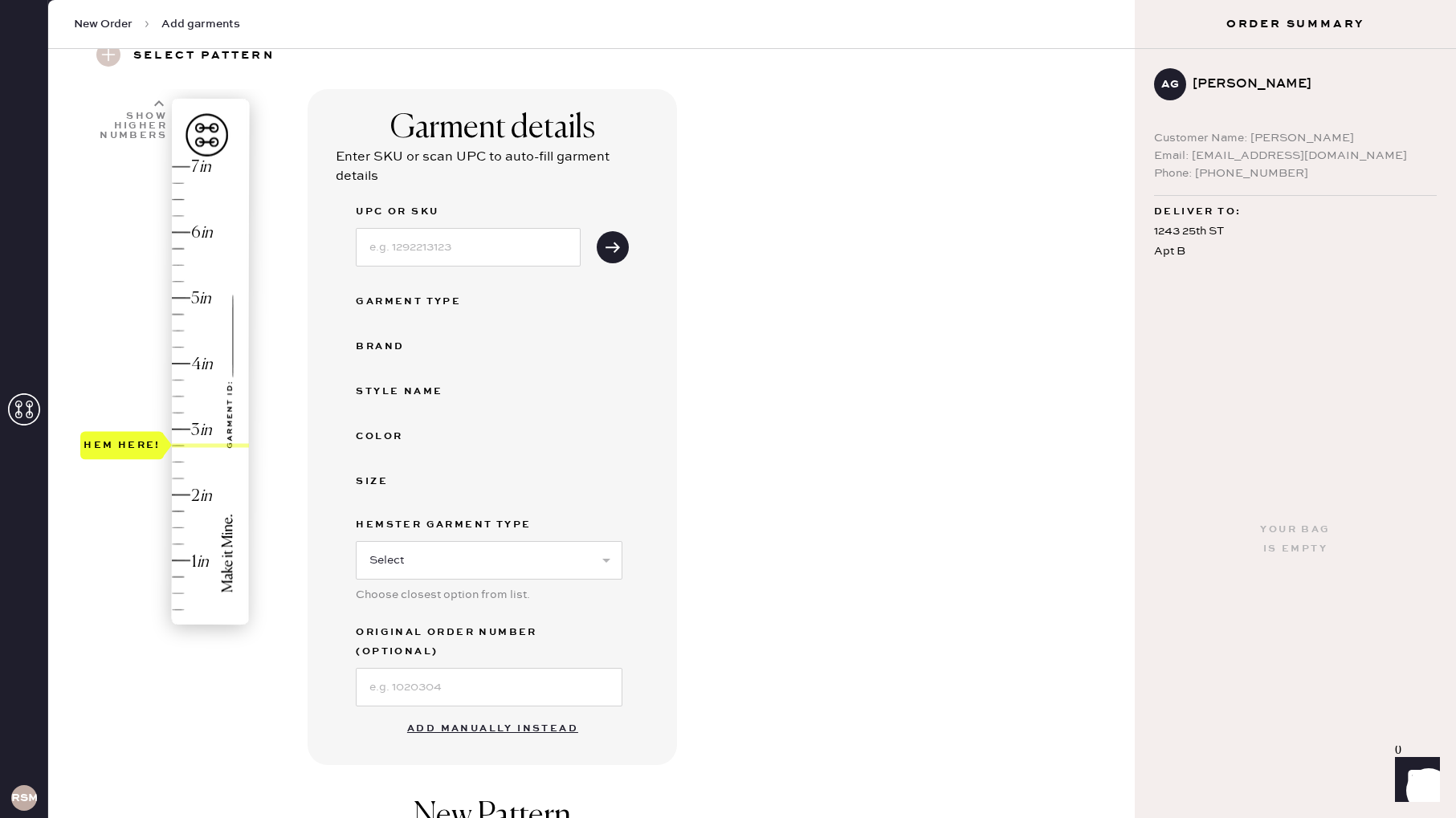
scroll to position [76, 0]
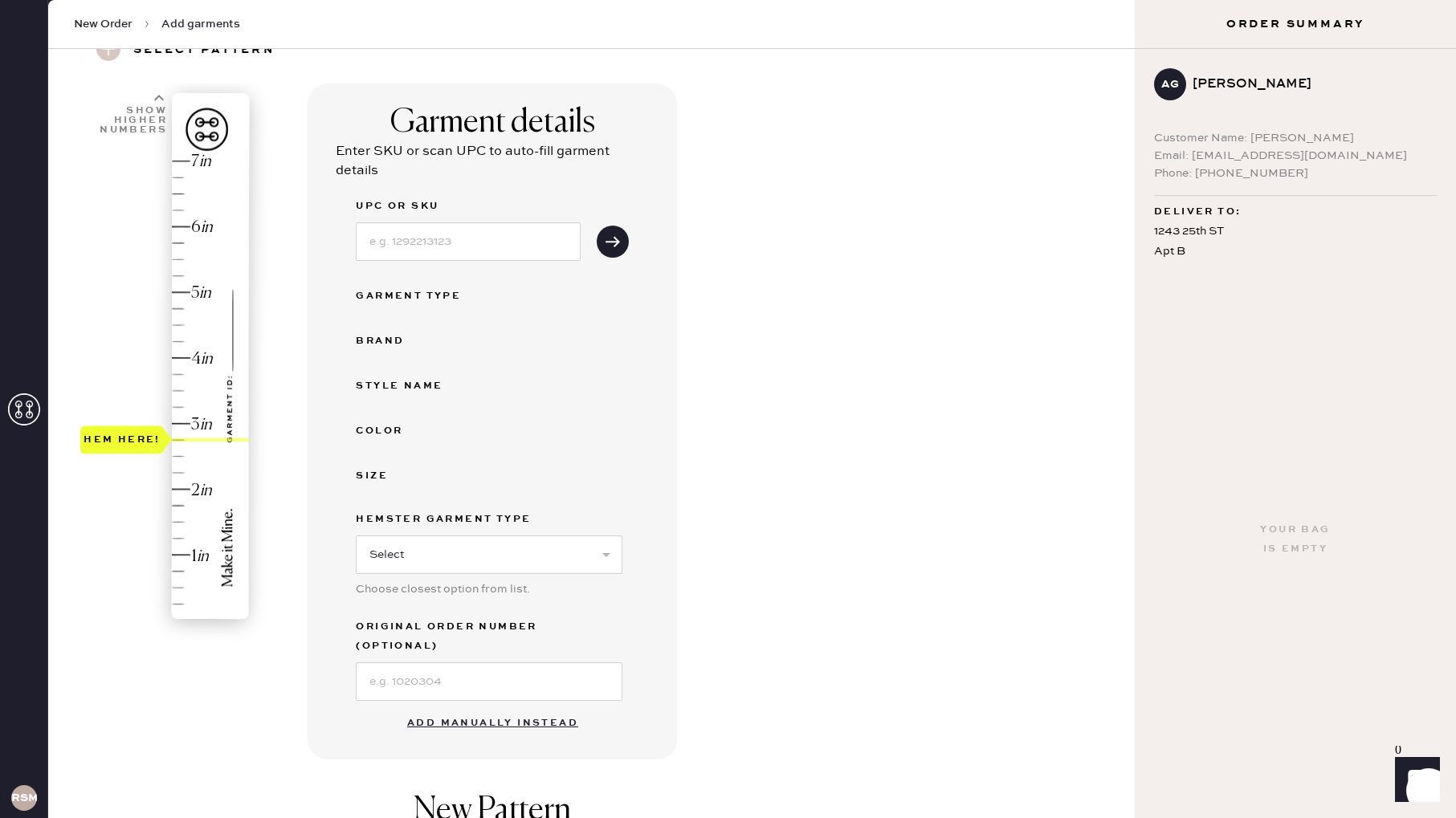
click at [510, 708] on button "Add manually instead" at bounding box center [493, 724] width 190 height 32
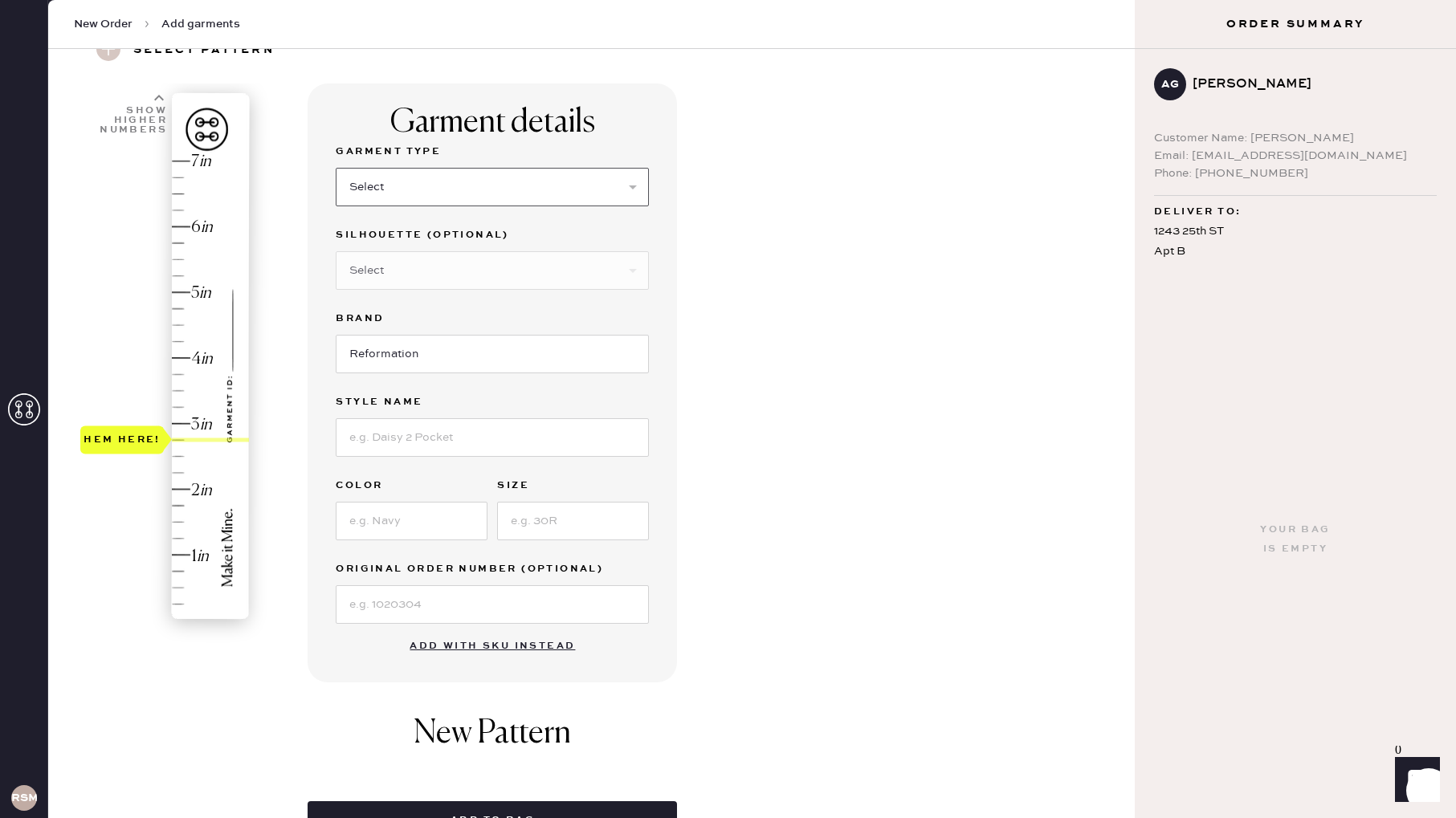
click at [421, 180] on select "Select Basic Skirt Jeans Leggings Pants Shorts Basic Sleeved Dress Basic Sleeve…" at bounding box center [492, 187] width 313 height 39
select select "2"
click at [336, 168] on select "Select Basic Skirt Jeans Leggings Pants Shorts Basic Sleeved Dress Basic Sleeve…" at bounding box center [492, 187] width 313 height 39
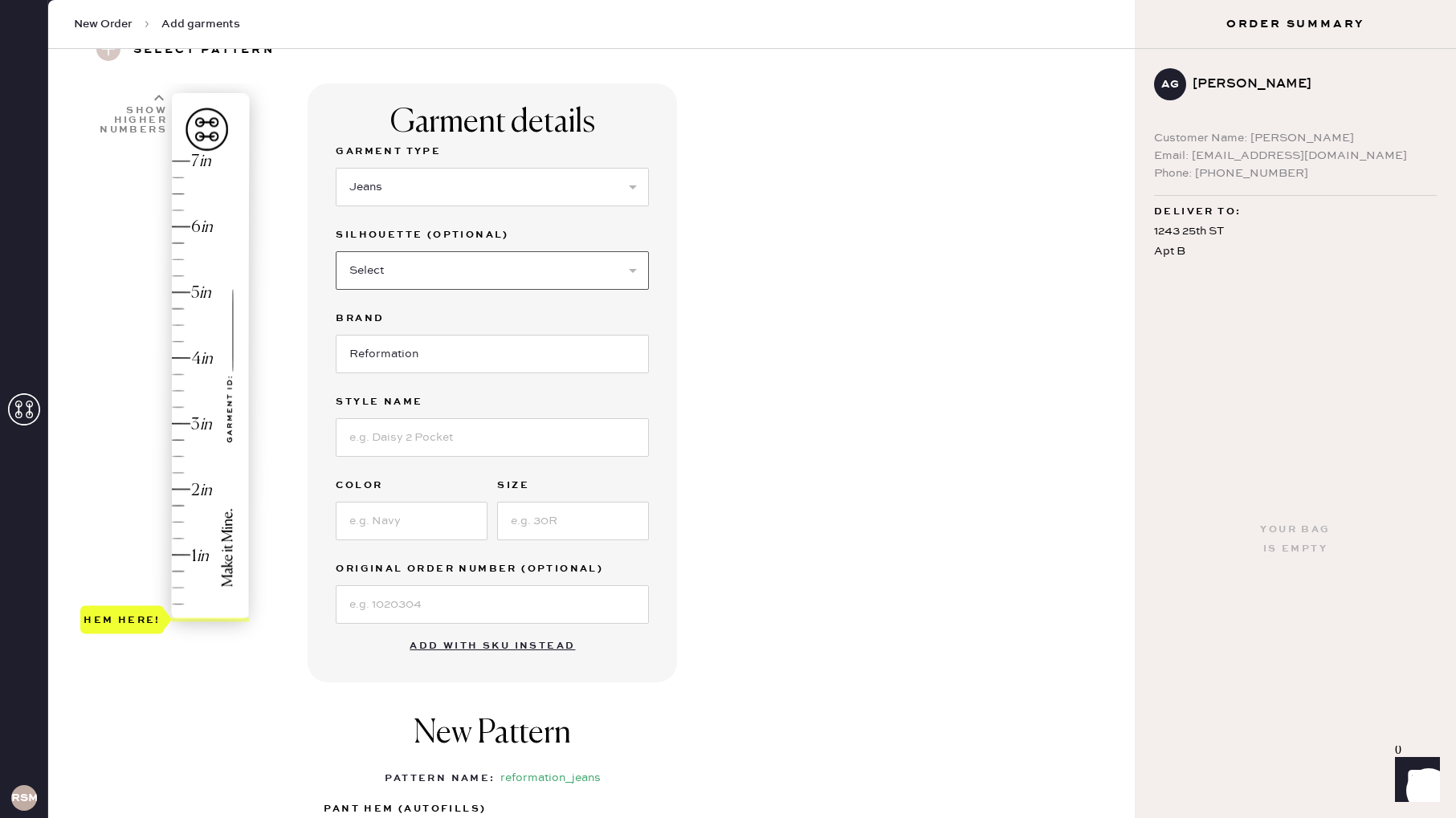
click at [417, 265] on select "Select Shorts Cropped Flare Boot Cut Straight Skinny Other" at bounding box center [492, 270] width 313 height 39
select select "5"
click at [336, 251] on select "Select Shorts Cropped Flare Boot Cut Straight Skinny Other" at bounding box center [492, 270] width 313 height 39
click at [416, 441] on input at bounding box center [492, 438] width 313 height 39
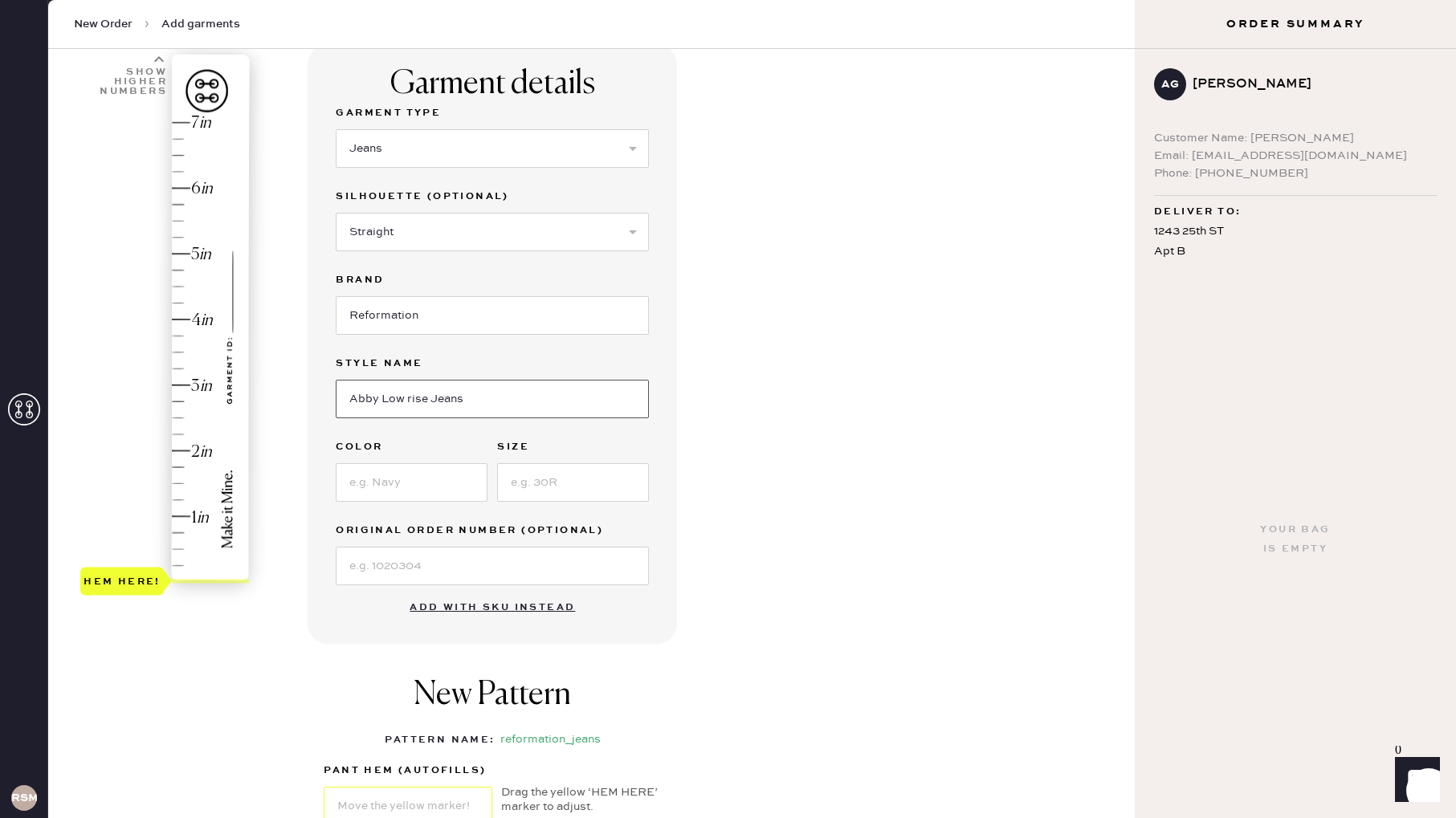
scroll to position [117, 0]
type input "Abby Low rise Jeans"
click at [419, 492] on input at bounding box center [411, 481] width 152 height 39
type input "Trinity"
click at [560, 475] on input at bounding box center [572, 481] width 152 height 39
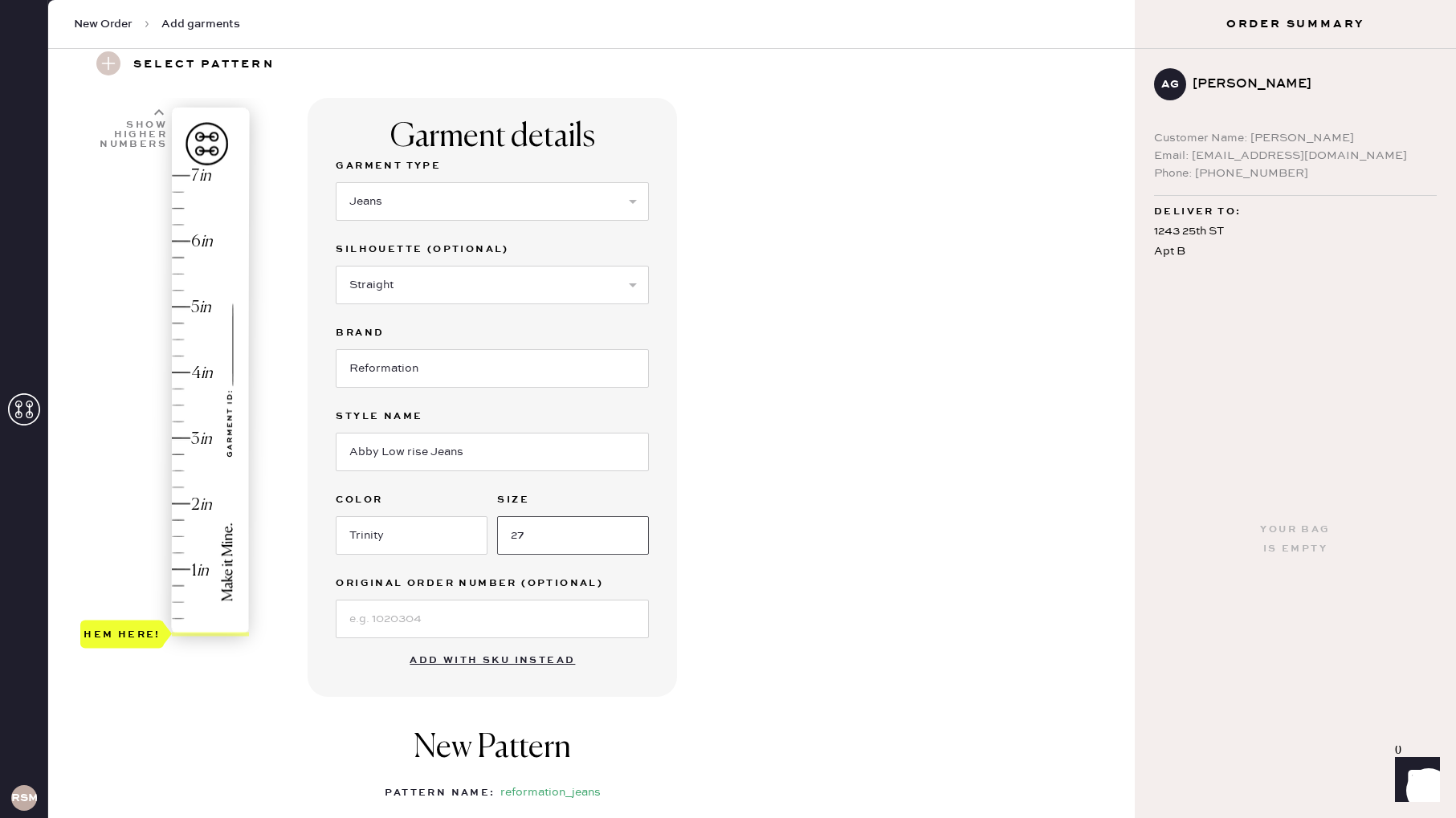
scroll to position [0, 0]
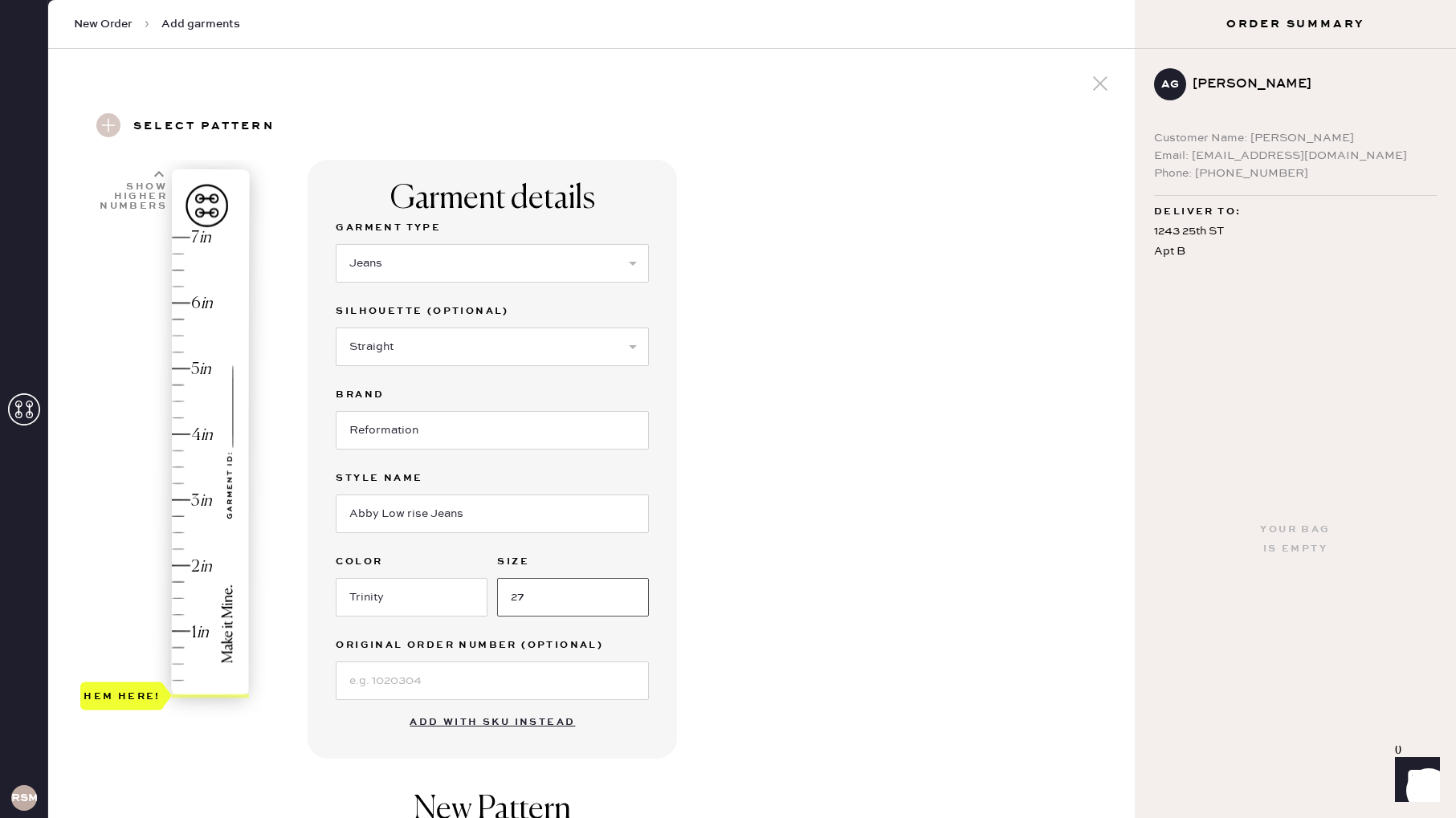
type input "27"
type input "2.75"
click at [174, 518] on div "Hem here!" at bounding box center [166, 467] width 171 height 474
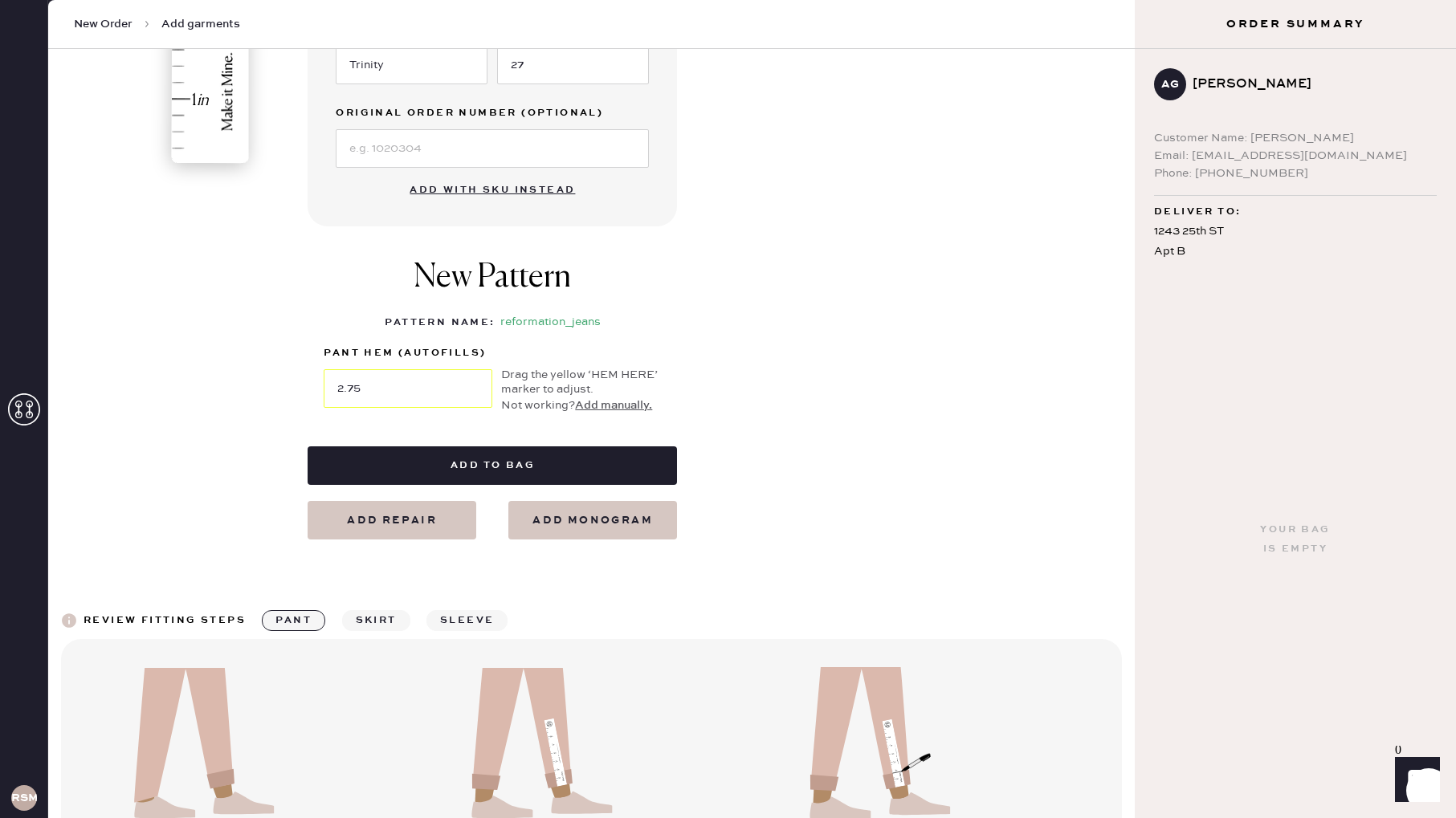
scroll to position [539, 0]
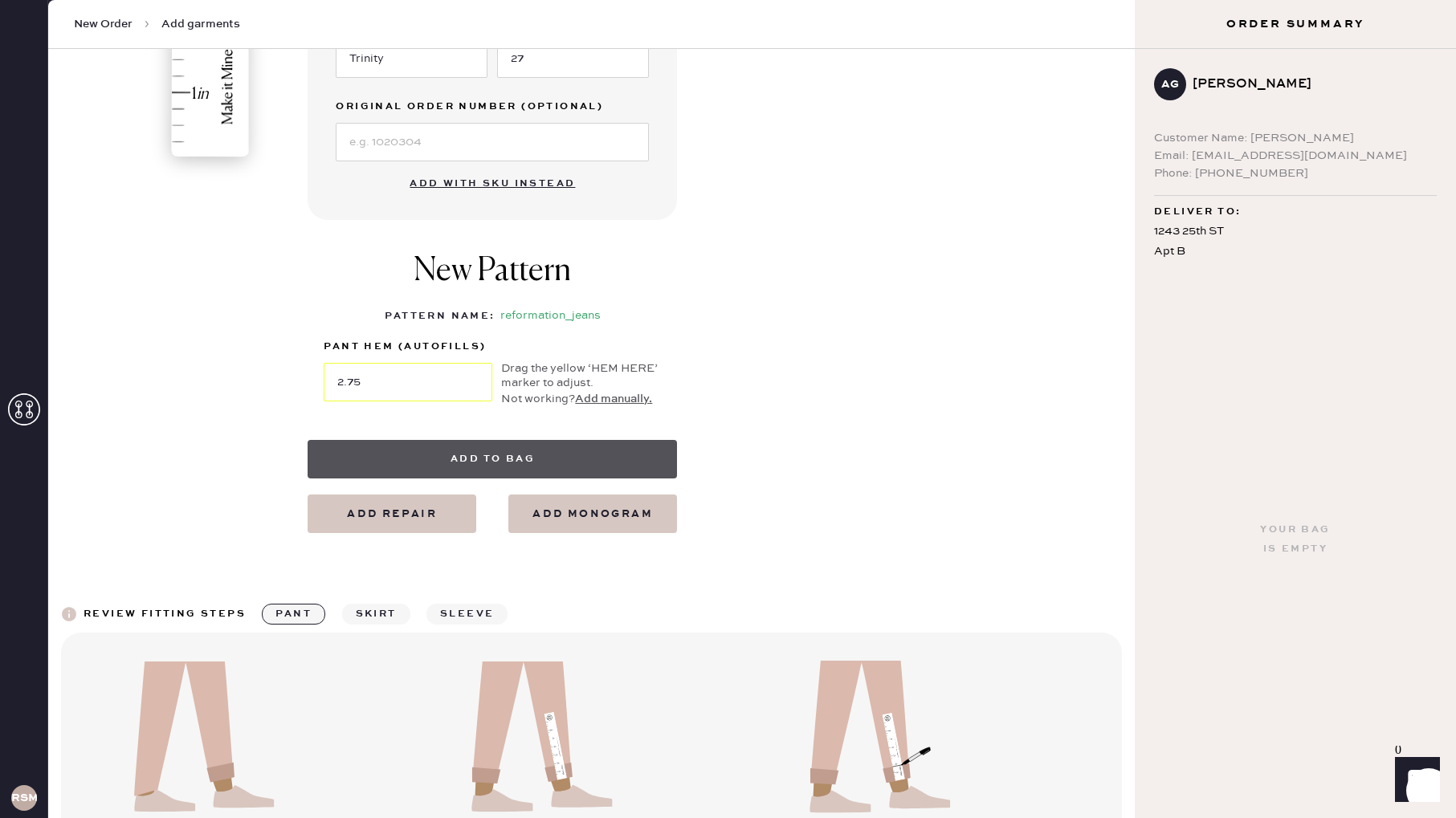
click at [486, 461] on button "Add to bag" at bounding box center [493, 459] width 370 height 39
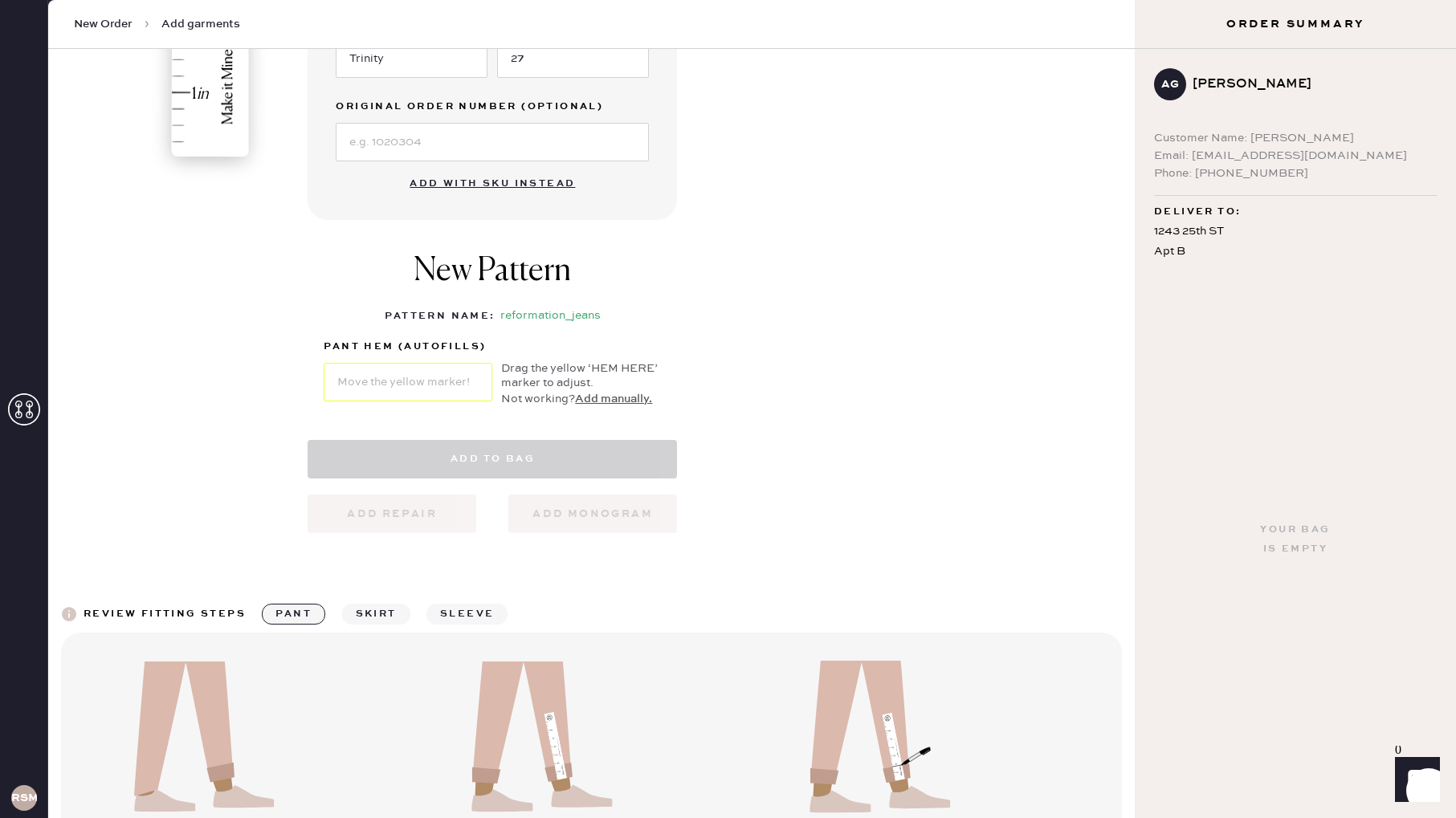
select select "2"
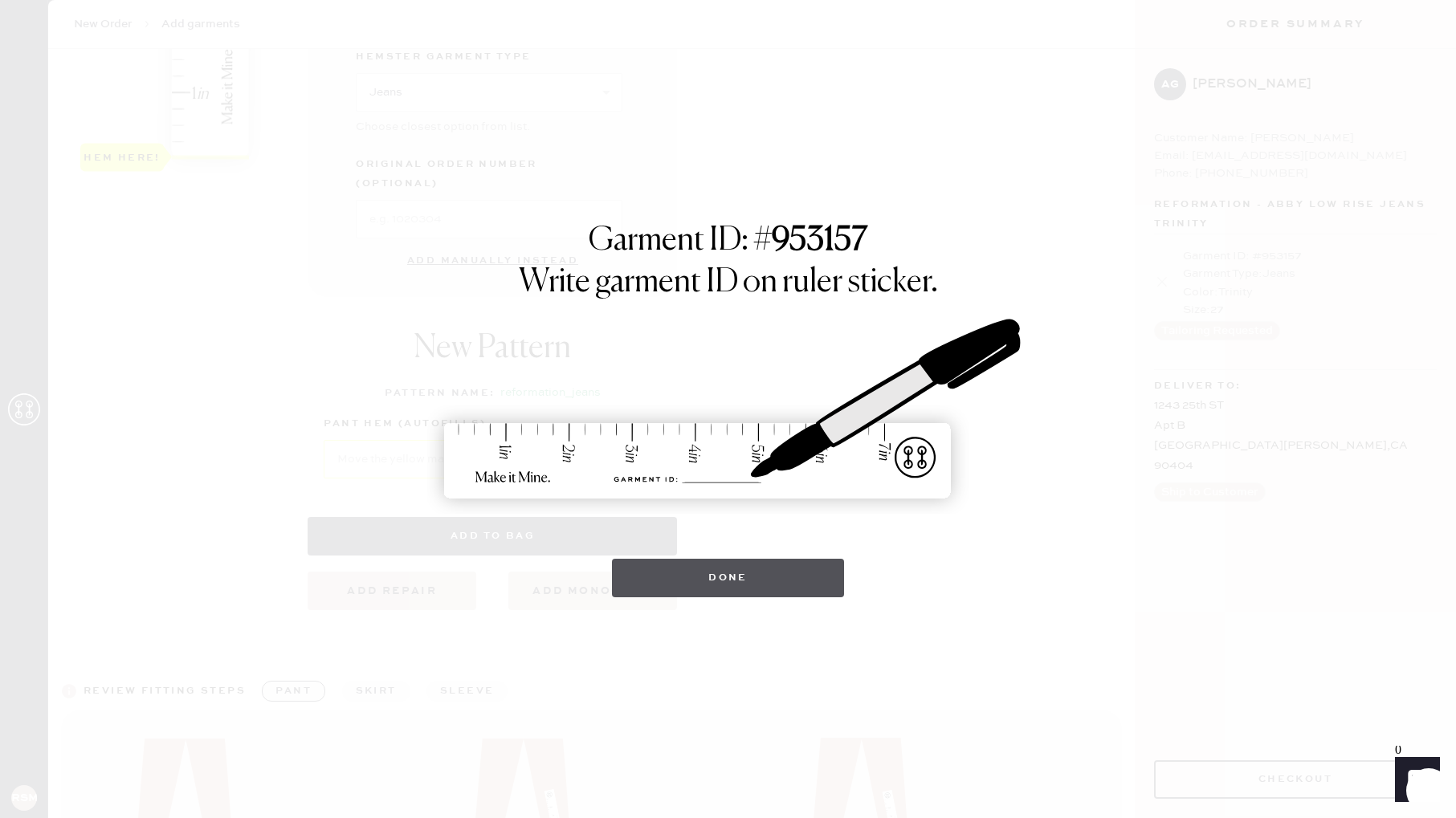
click at [713, 568] on button "Done" at bounding box center [728, 578] width 232 height 39
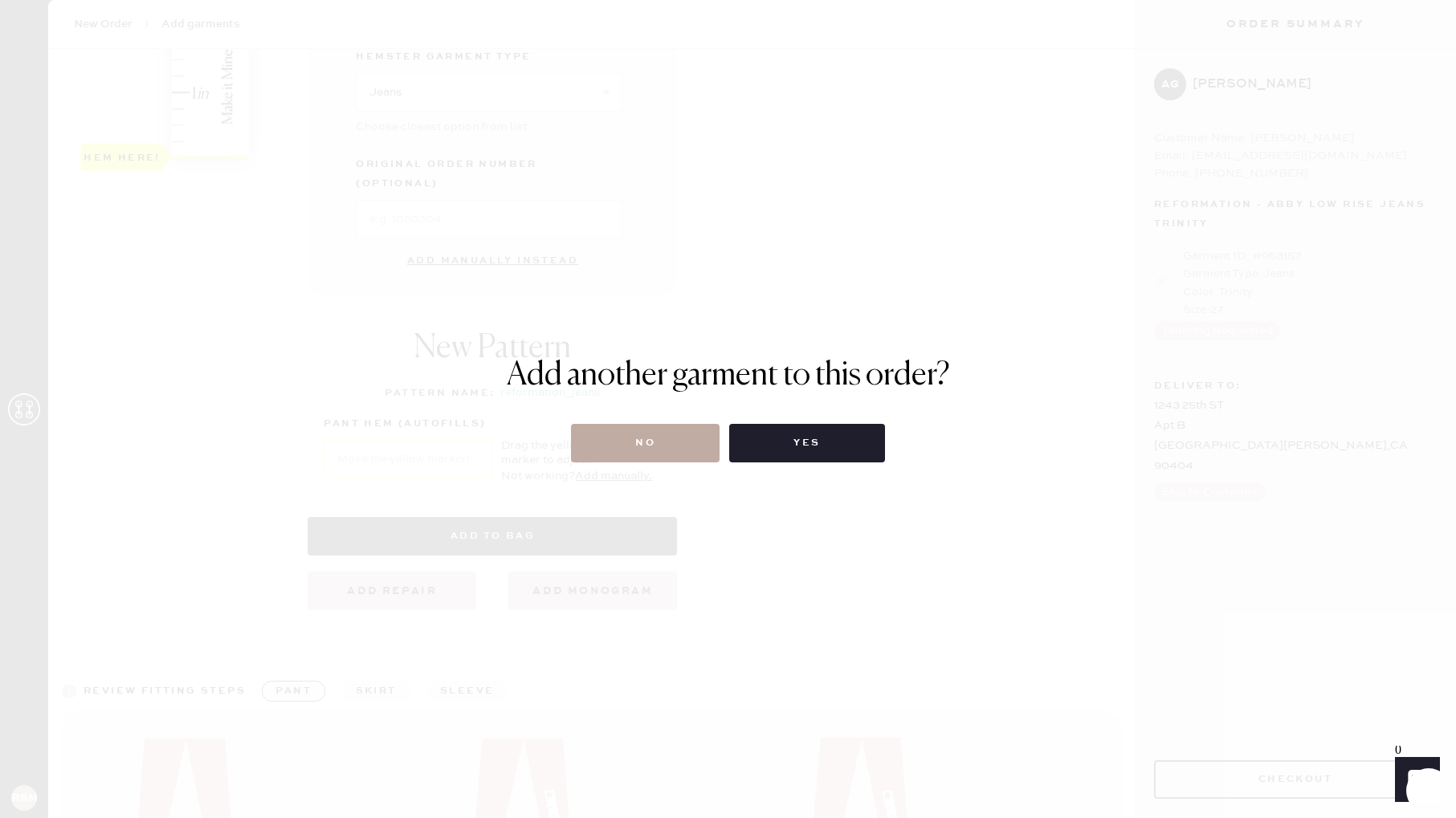
click at [692, 449] on button "No" at bounding box center [646, 443] width 149 height 39
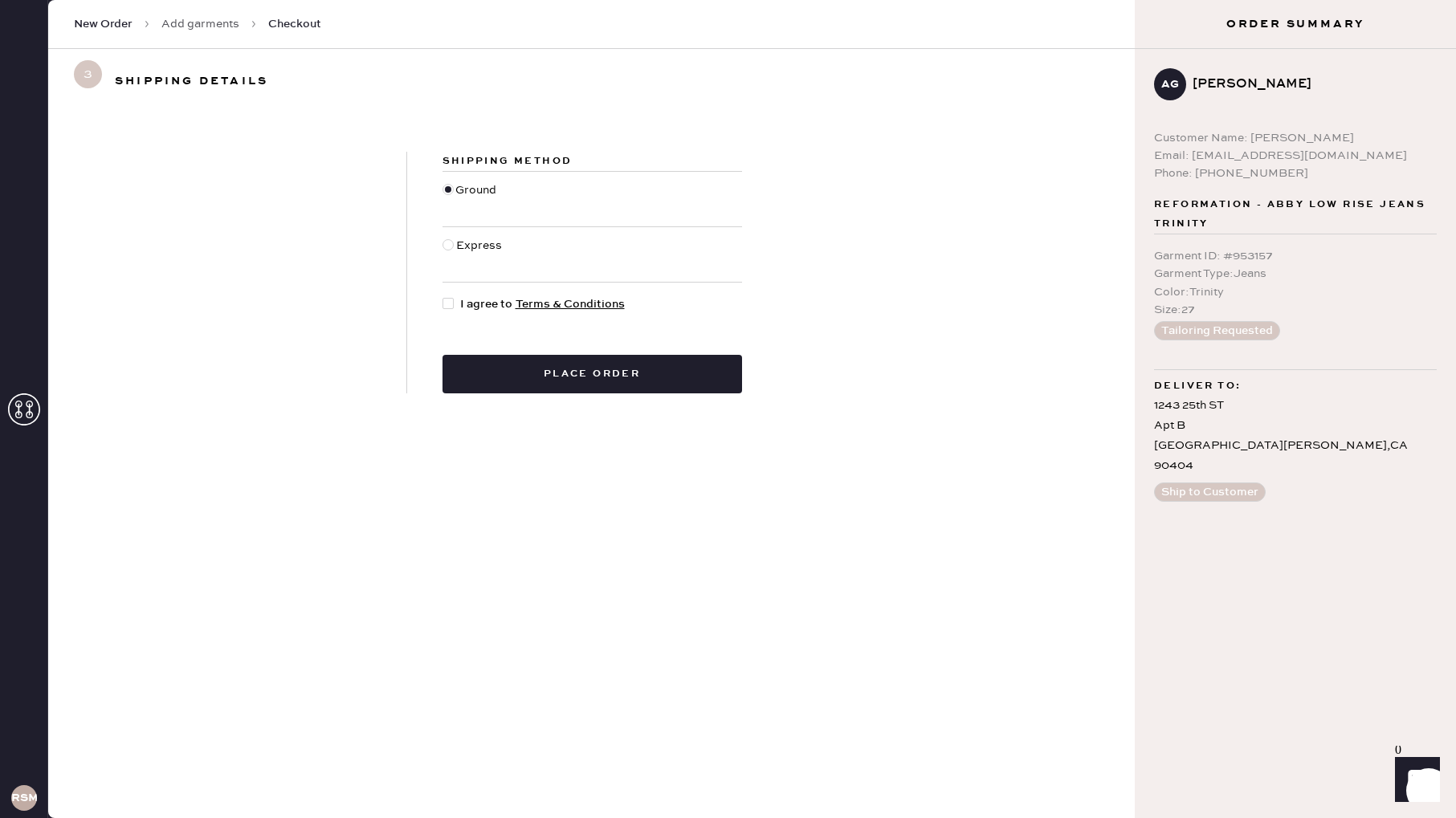
drag, startPoint x: 444, startPoint y: 304, endPoint x: 519, endPoint y: 322, distance: 77.1
click at [446, 304] on div at bounding box center [448, 303] width 12 height 12
click at [443, 296] on input "I agree to Terms & Conditions" at bounding box center [442, 296] width 1 height 1
checkbox input "true"
click at [608, 373] on button "Place order" at bounding box center [592, 374] width 300 height 39
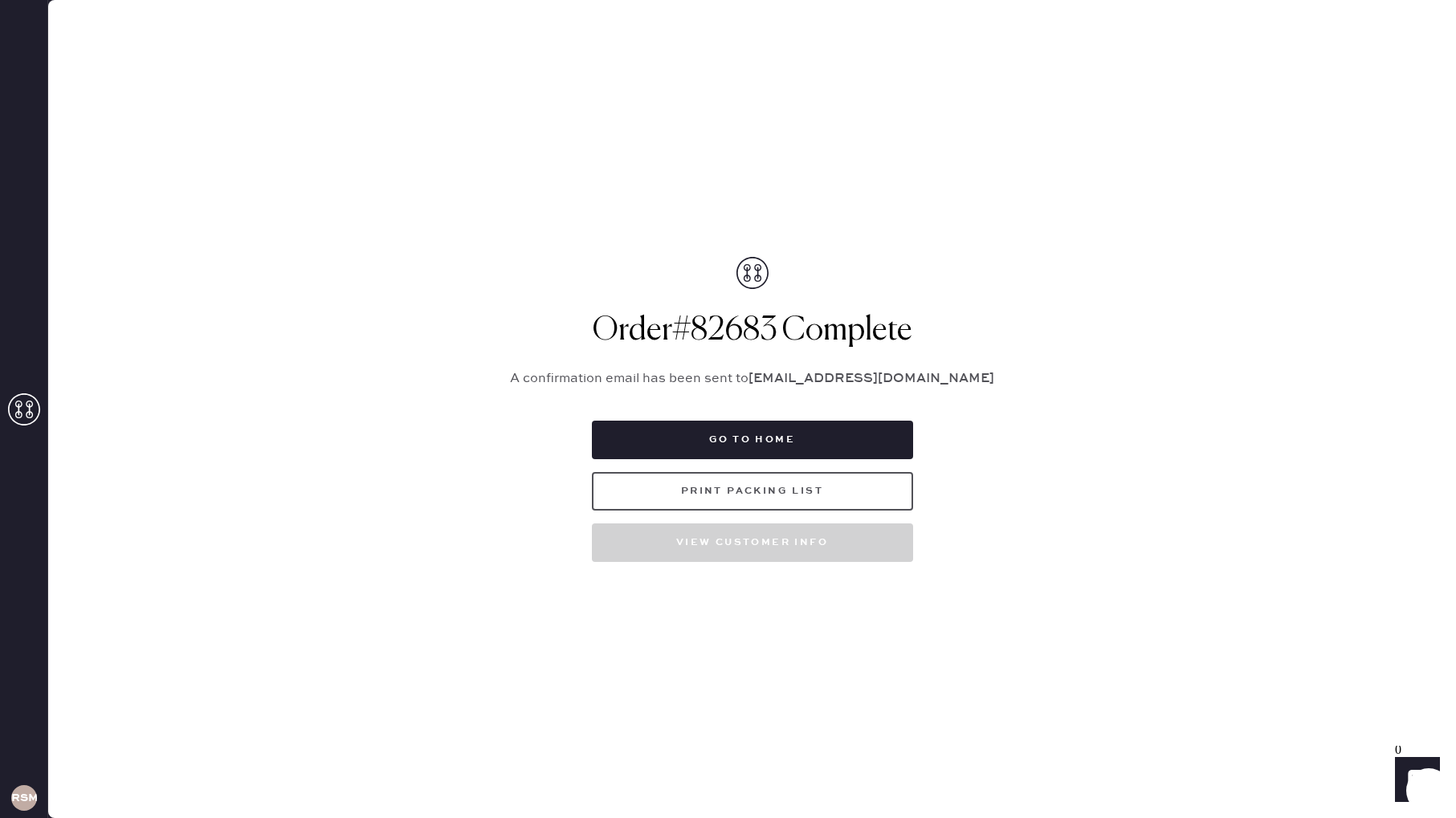
click at [849, 476] on button "Print Packing List" at bounding box center [753, 492] width 321 height 39
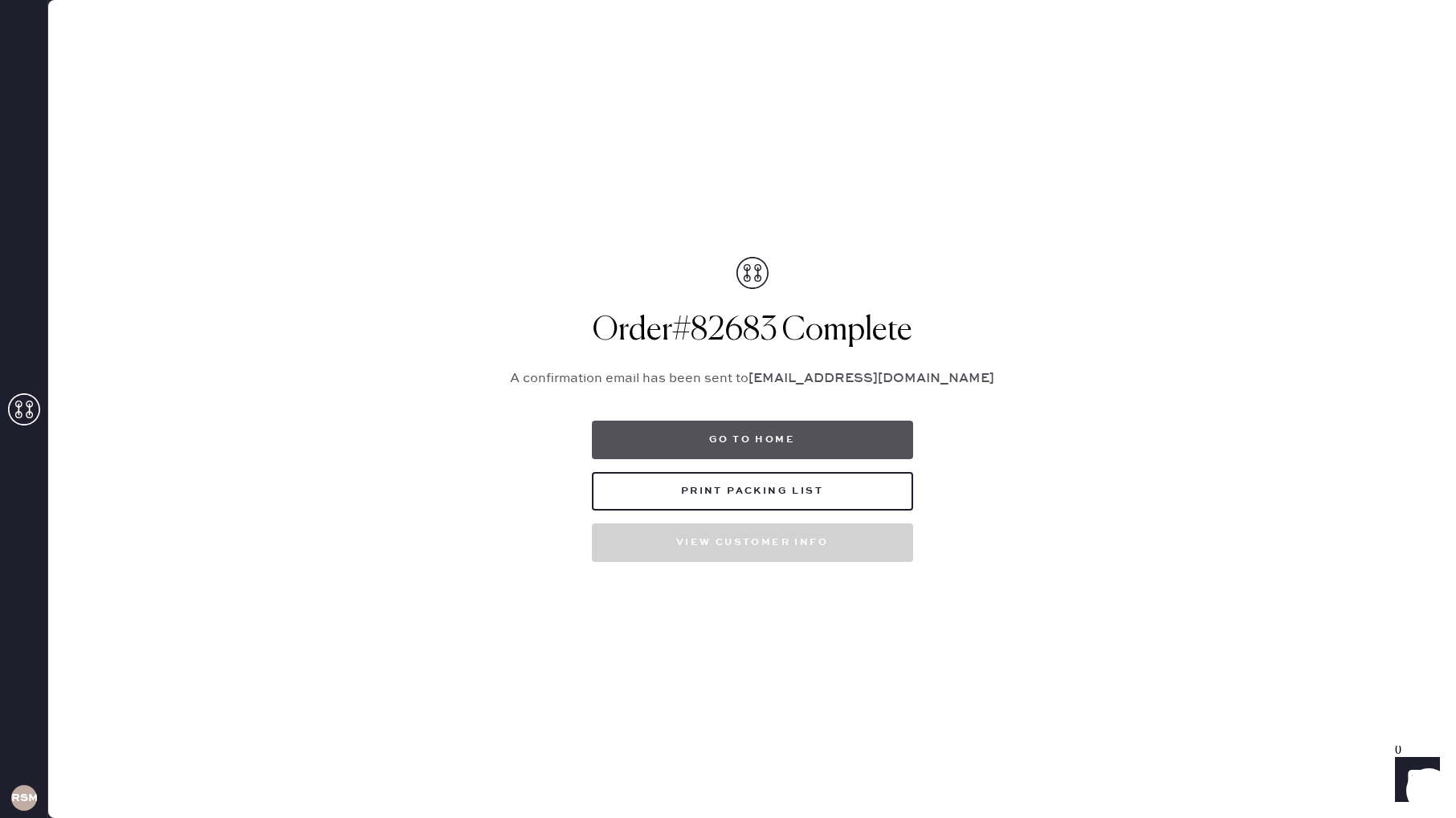
click at [732, 433] on button "Go to home" at bounding box center [753, 439] width 321 height 39
